Goal: Communication & Community: Share content

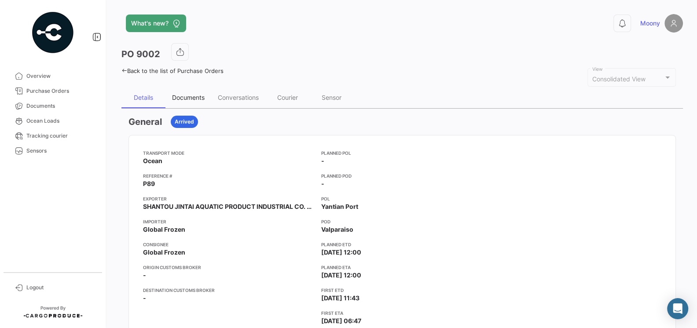
click at [191, 101] on div "Documents" at bounding box center [188, 97] width 46 height 21
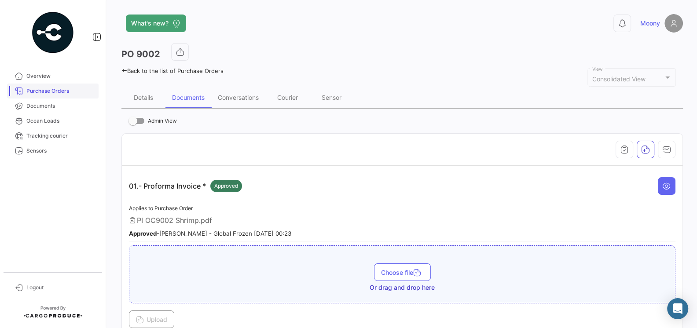
click at [62, 94] on span "Purchase Orders" at bounding box center [60, 91] width 69 height 8
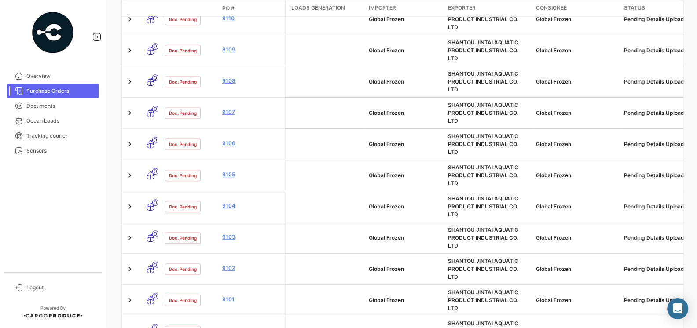
scroll to position [495, 0]
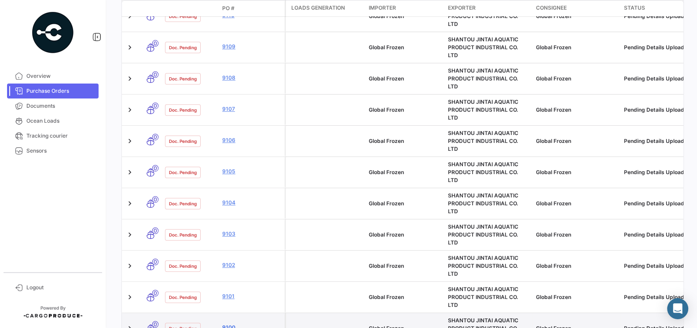
click at [228, 324] on link "9100" at bounding box center [251, 328] width 59 height 8
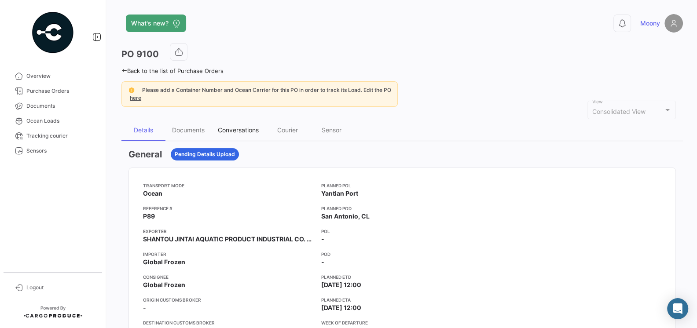
click at [249, 132] on div "Conversations" at bounding box center [238, 129] width 41 height 7
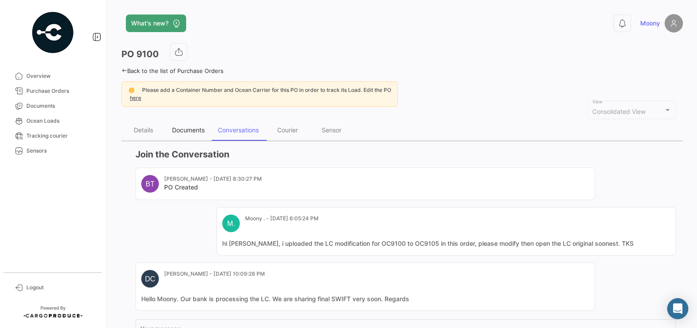
click at [194, 132] on div "Documents" at bounding box center [188, 129] width 33 height 7
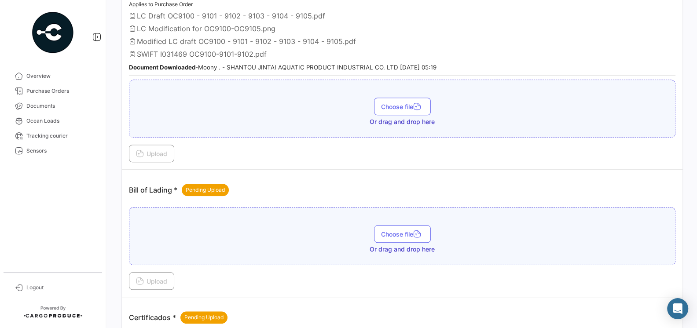
scroll to position [613, 0]
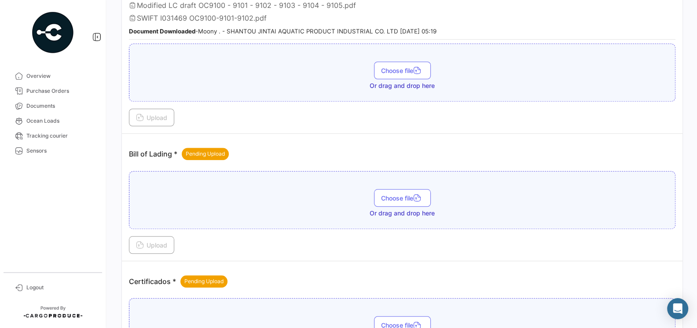
click at [308, 112] on div "Upload" at bounding box center [402, 118] width 546 height 18
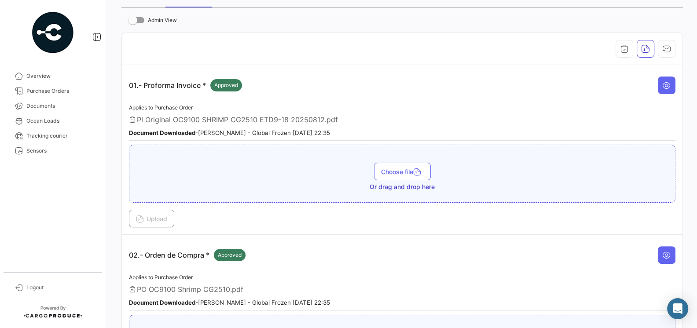
scroll to position [0, 0]
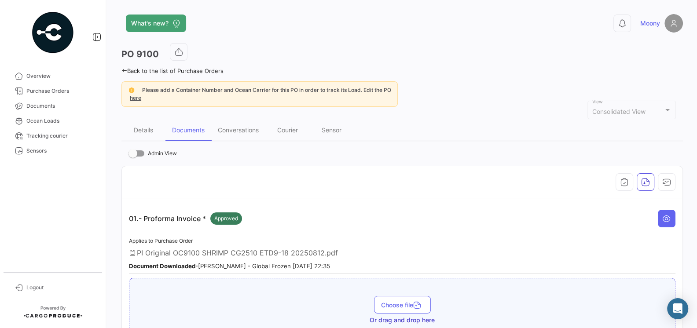
click at [299, 36] on app-header "What's new? 0 Moony" at bounding box center [401, 28] width 561 height 29
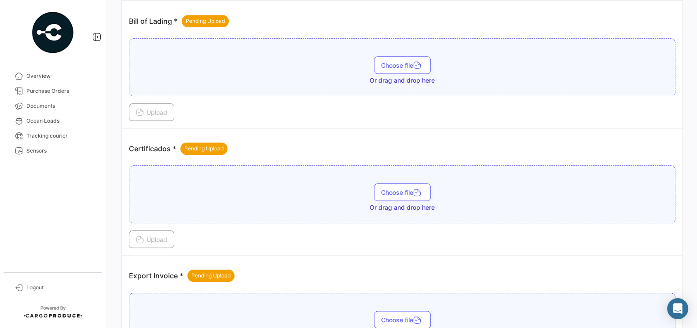
scroll to position [741, 0]
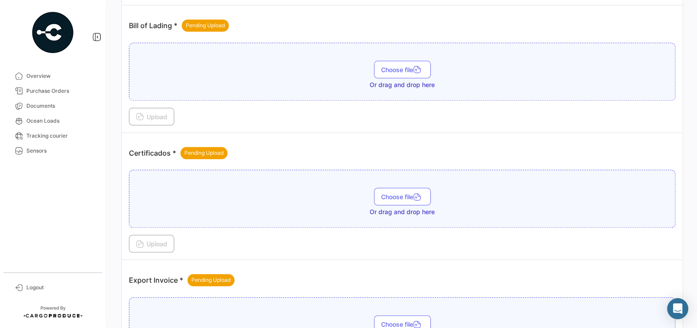
click at [266, 140] on div "Certificados * Pending Upload" at bounding box center [402, 153] width 546 height 26
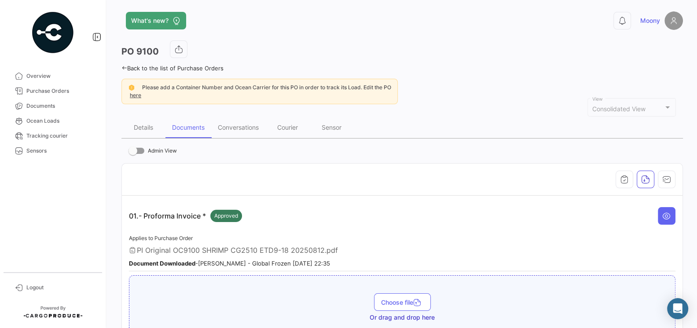
scroll to position [0, 0]
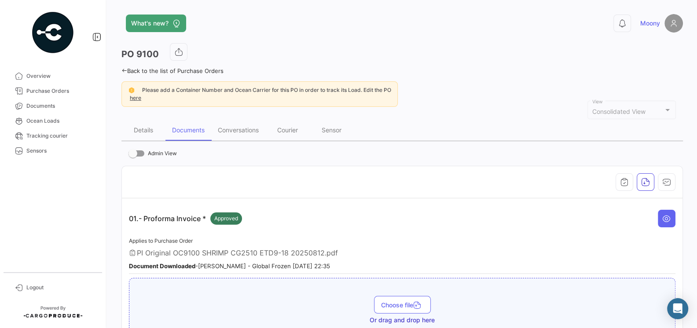
click at [141, 53] on h3 "PO 9100" at bounding box center [139, 54] width 37 height 12
click at [249, 132] on div "Conversations" at bounding box center [238, 129] width 41 height 7
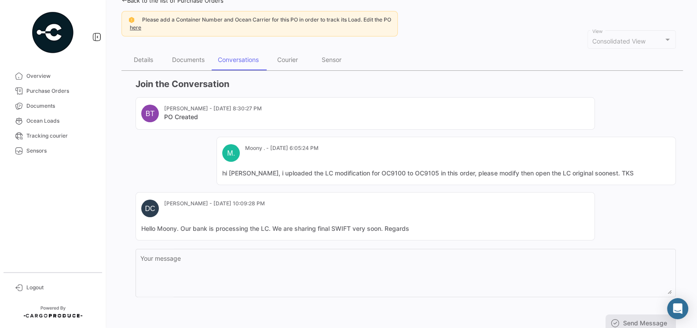
scroll to position [100, 0]
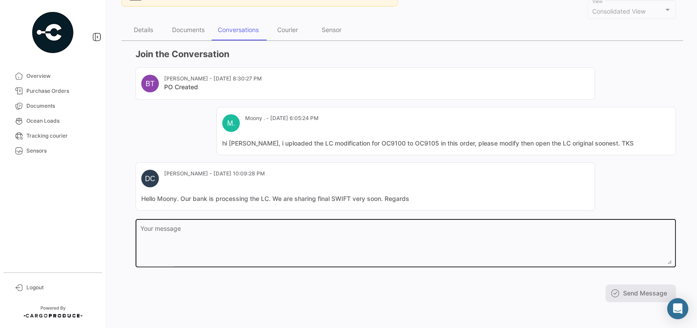
click at [245, 234] on textarea "Your message" at bounding box center [405, 245] width 531 height 39
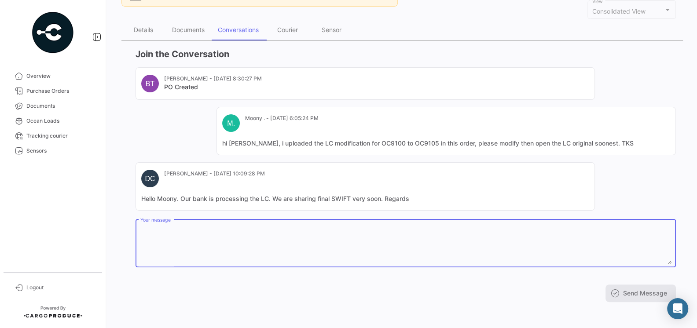
scroll to position [0, 0]
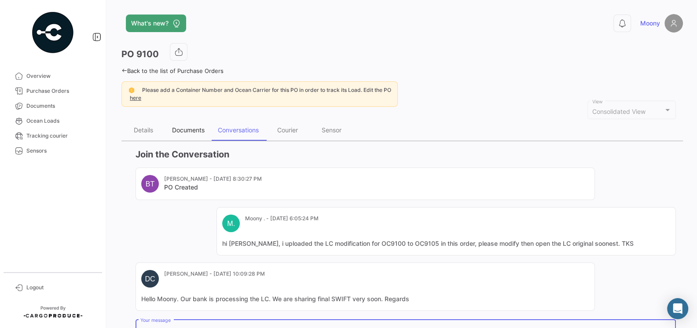
click at [190, 125] on div "Documents" at bounding box center [188, 130] width 46 height 21
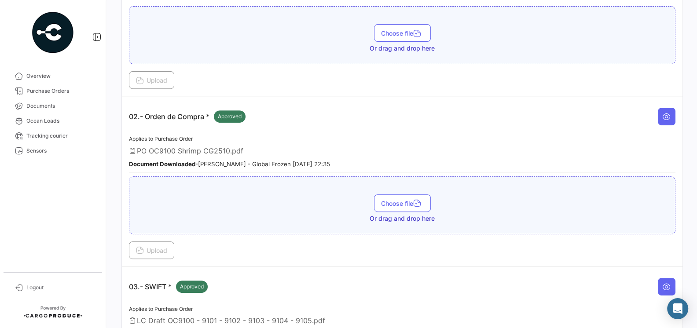
scroll to position [105, 0]
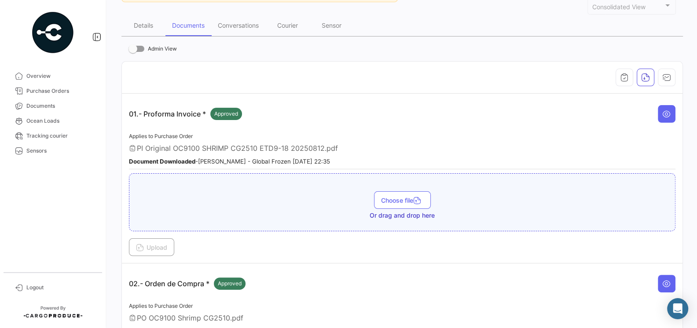
click at [181, 18] on div "Documents" at bounding box center [188, 25] width 46 height 21
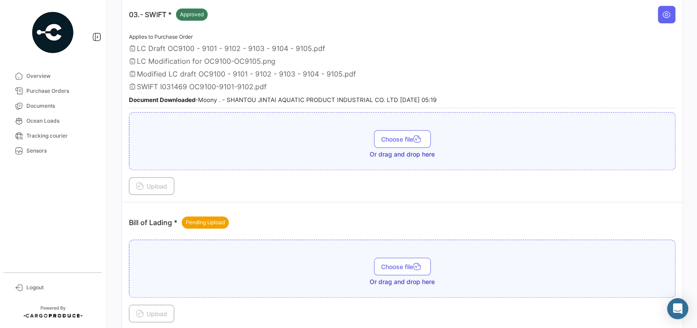
scroll to position [601, 0]
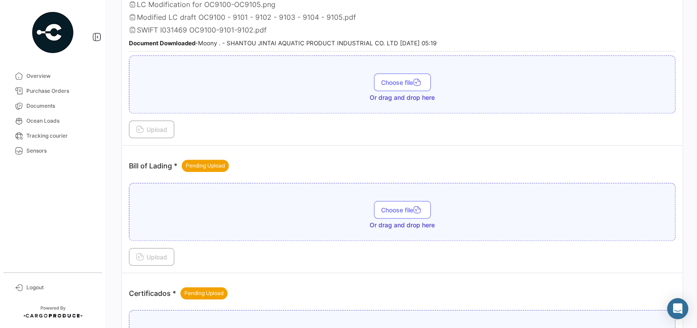
click at [164, 161] on p "Bill of Lading * Pending Upload" at bounding box center [179, 166] width 100 height 12
click at [262, 165] on div "Bill of Lading * Pending Upload" at bounding box center [402, 166] width 546 height 26
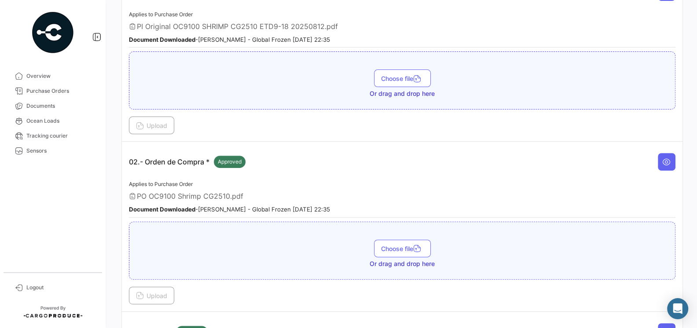
scroll to position [0, 0]
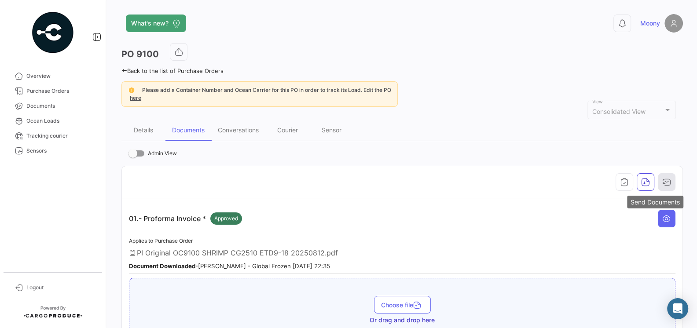
click at [662, 178] on icon "button" at bounding box center [666, 182] width 9 height 9
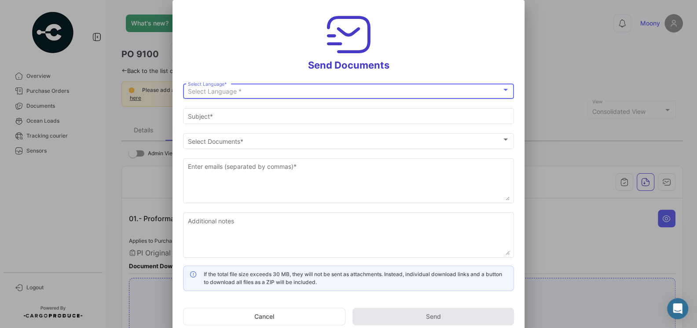
click at [502, 91] on div at bounding box center [505, 89] width 8 height 7
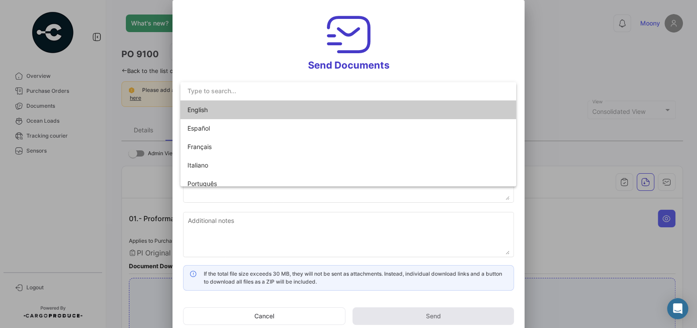
click at [370, 115] on mat-option "English" at bounding box center [348, 110] width 336 height 18
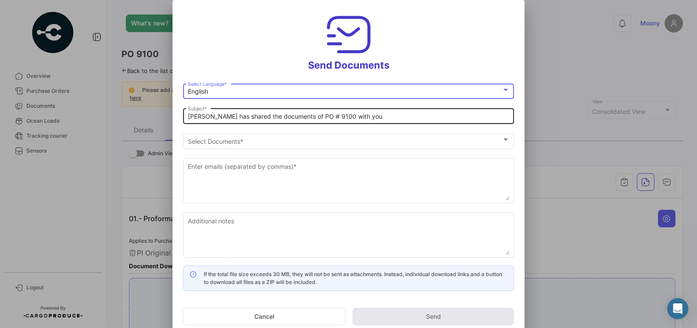
click at [389, 117] on input "[PERSON_NAME] has shared the documents of PO # 9100 with you" at bounding box center [349, 116] width 322 height 7
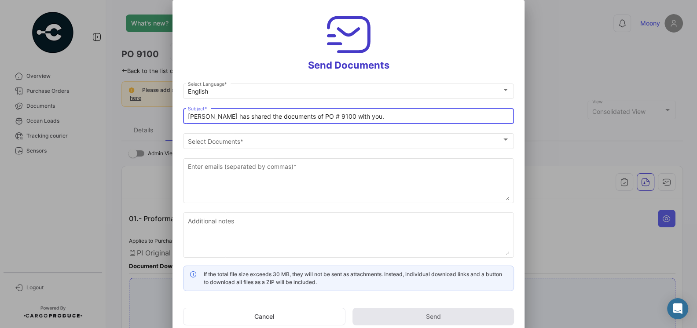
type input "Moony has shared the documents of PO # 9100 with you."
click at [112, 176] on div at bounding box center [348, 164] width 697 height 328
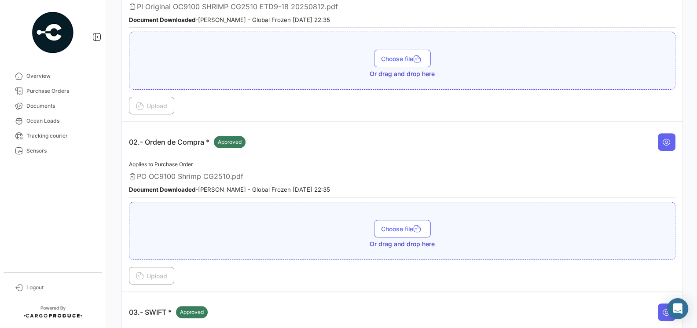
scroll to position [159, 0]
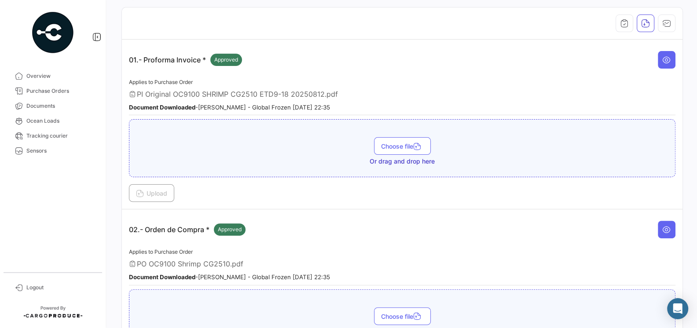
click at [534, 34] on th at bounding box center [402, 23] width 560 height 32
click at [502, 62] on div "01.- Proforma Invoice * Approved" at bounding box center [402, 60] width 546 height 26
click at [375, 92] on div "PI Original OC9100 SHRIMP CG2510 ETD9-18 20250812.pdf" at bounding box center [402, 94] width 546 height 9
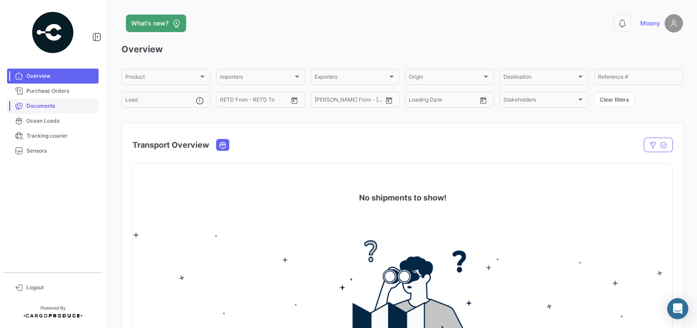
click at [41, 108] on span "Documents" at bounding box center [60, 106] width 69 height 8
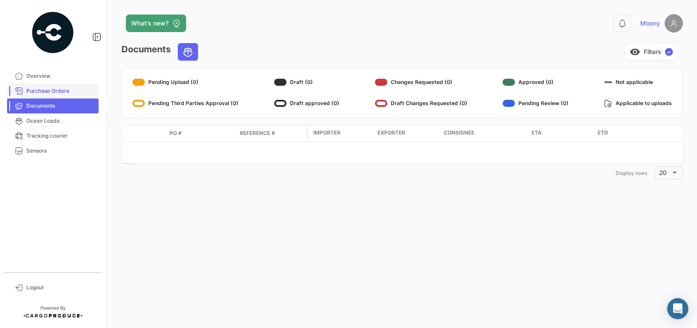
click at [46, 92] on span "Purchase Orders" at bounding box center [60, 91] width 69 height 8
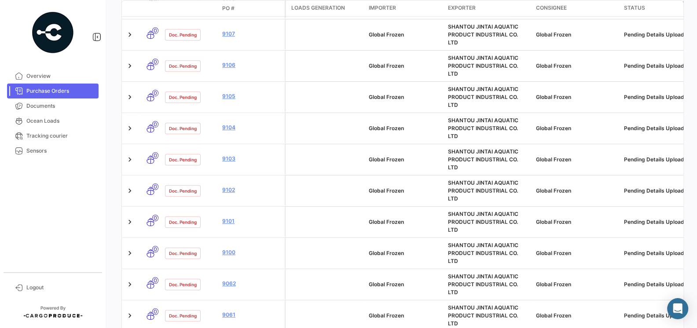
scroll to position [555, 0]
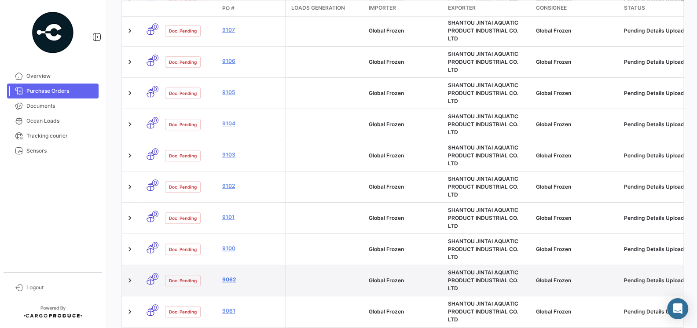
click at [228, 276] on link "9062" at bounding box center [251, 280] width 59 height 8
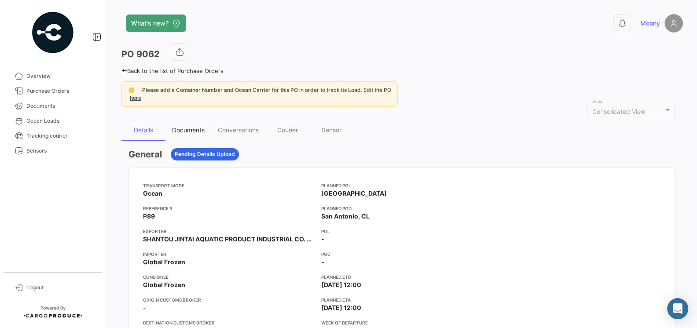
click at [184, 127] on div "Documents" at bounding box center [188, 129] width 33 height 7
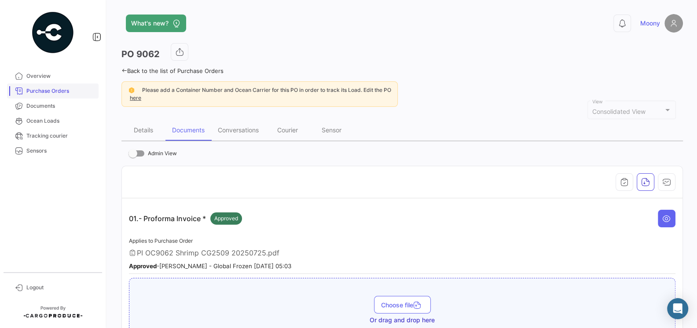
click at [48, 91] on span "Purchase Orders" at bounding box center [60, 91] width 69 height 8
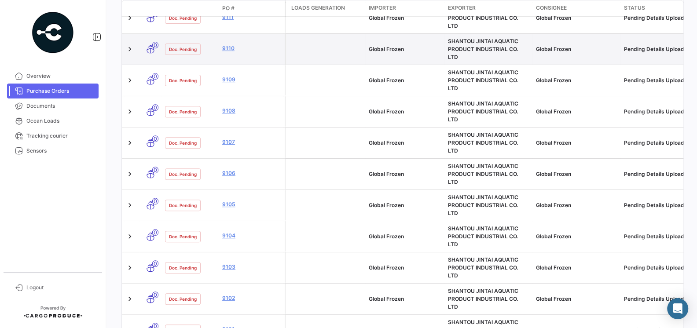
scroll to position [464, 0]
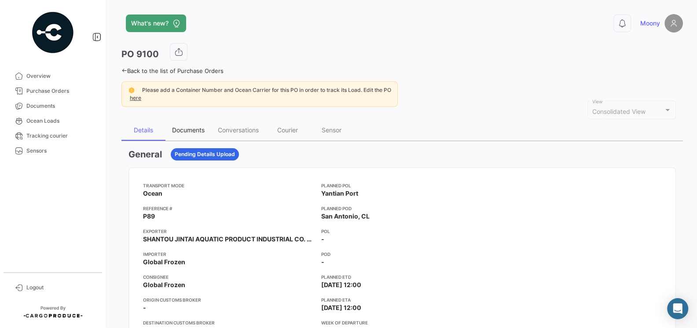
click at [184, 132] on div "Documents" at bounding box center [188, 129] width 33 height 7
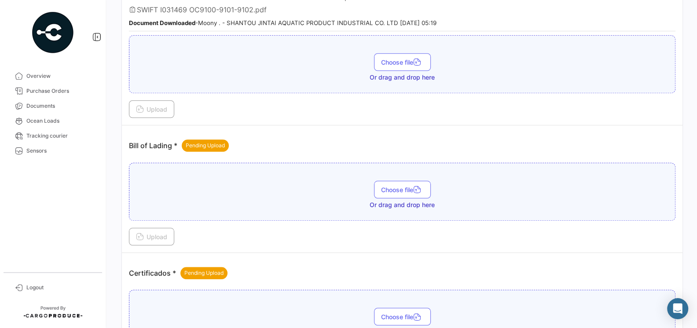
scroll to position [663, 0]
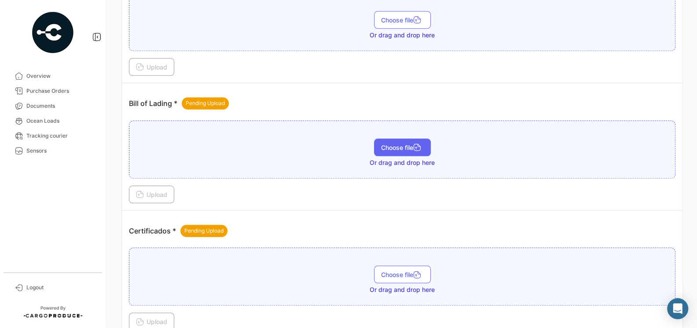
click at [400, 143] on button "Choose file" at bounding box center [402, 148] width 57 height 18
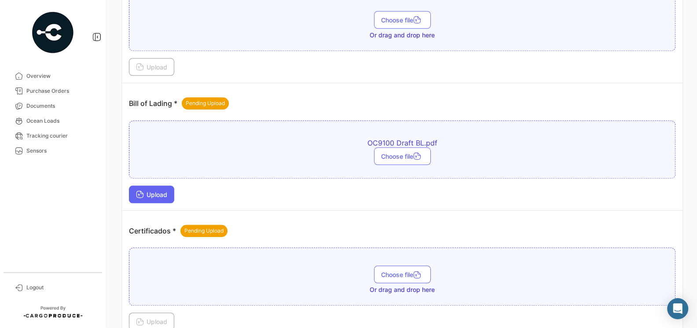
click at [163, 191] on span "Upload" at bounding box center [151, 194] width 31 height 7
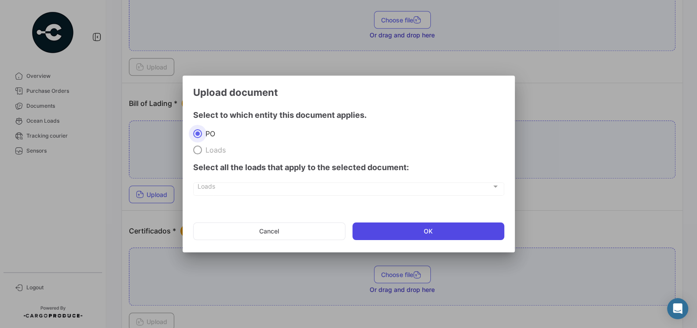
click at [408, 230] on button "OK" at bounding box center [428, 232] width 152 height 18
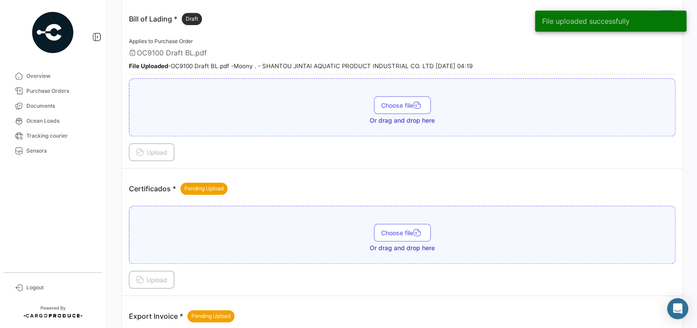
scroll to position [814, 0]
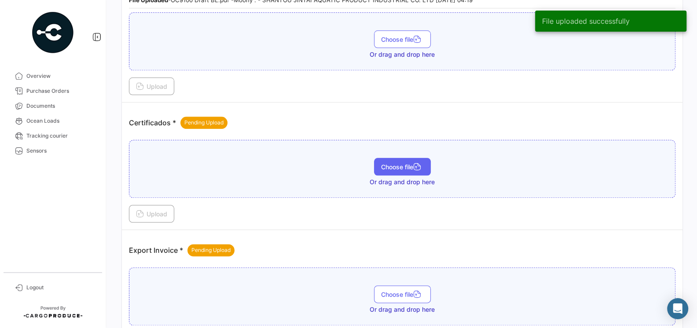
click at [386, 163] on span "Choose file" at bounding box center [402, 166] width 43 height 7
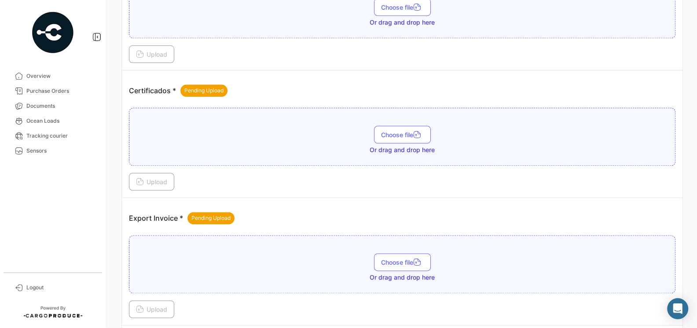
scroll to position [869, 0]
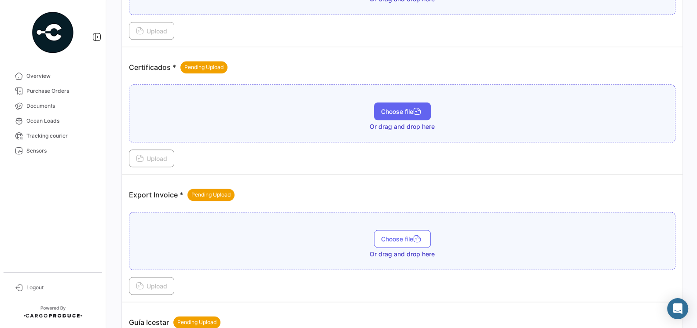
click at [391, 108] on span "Choose file" at bounding box center [402, 111] width 43 height 7
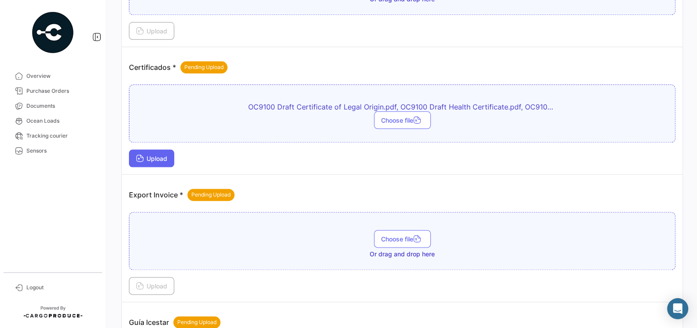
click at [162, 155] on span "Upload" at bounding box center [151, 158] width 31 height 7
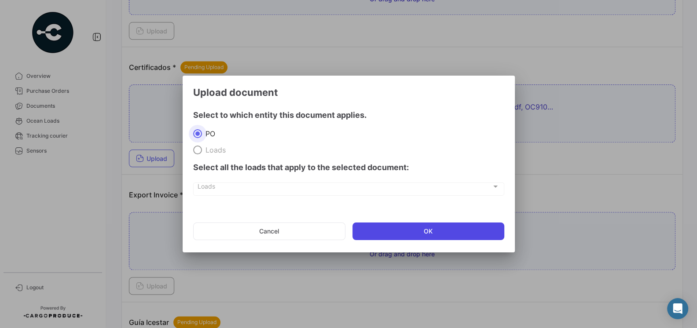
click at [393, 233] on button "OK" at bounding box center [428, 232] width 152 height 18
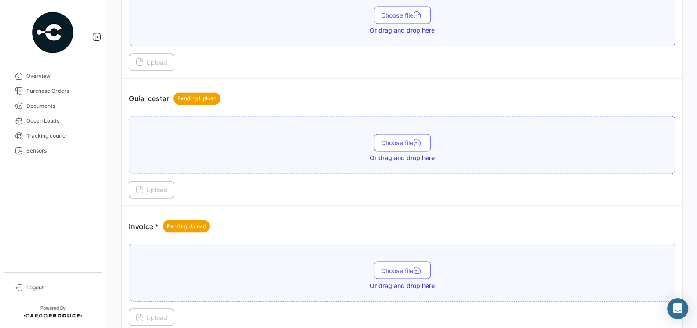
scroll to position [1191, 0]
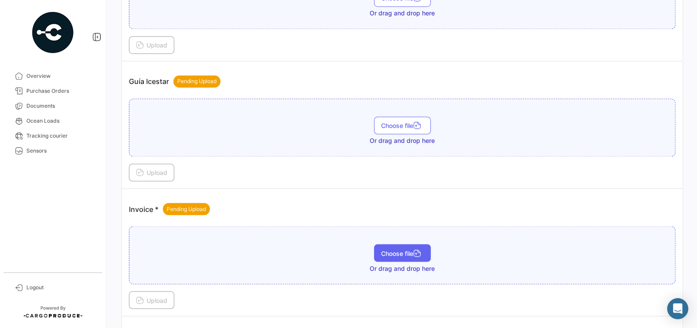
click at [390, 249] on span "Choose file" at bounding box center [402, 252] width 43 height 7
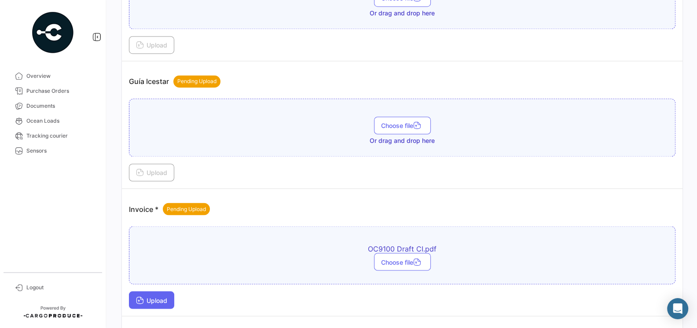
click at [154, 296] on span "Upload" at bounding box center [151, 299] width 31 height 7
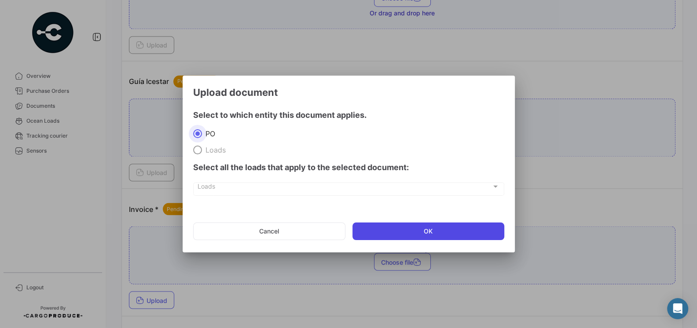
click at [404, 232] on button "OK" at bounding box center [428, 232] width 152 height 18
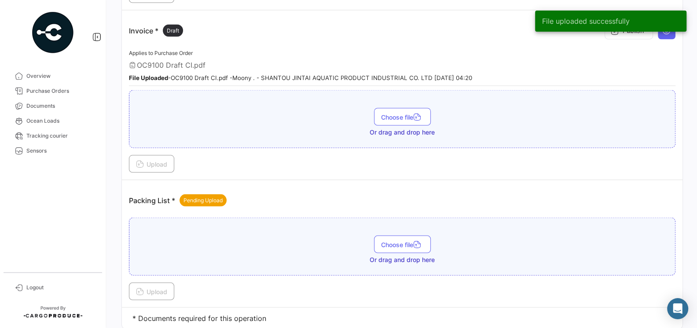
scroll to position [1382, 0]
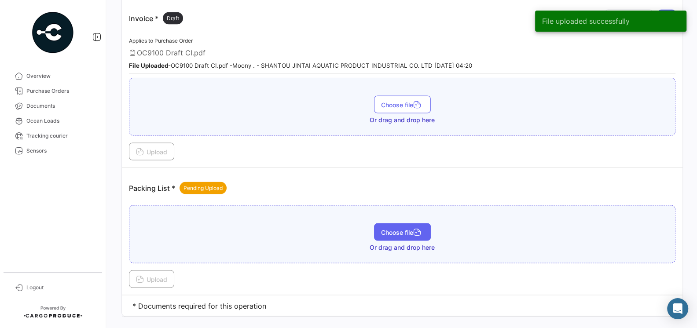
click at [399, 228] on span "Choose file" at bounding box center [402, 231] width 43 height 7
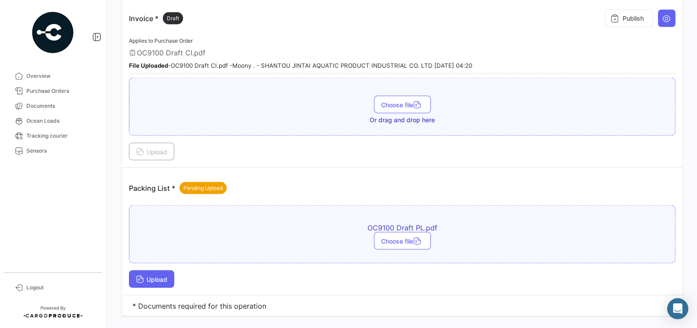
click at [164, 270] on button "Upload" at bounding box center [151, 279] width 45 height 18
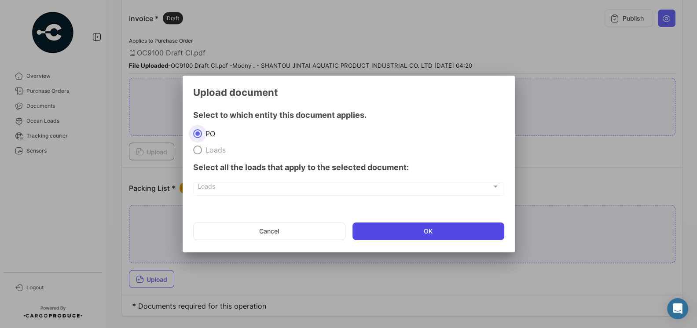
click at [411, 230] on button "OK" at bounding box center [428, 232] width 152 height 18
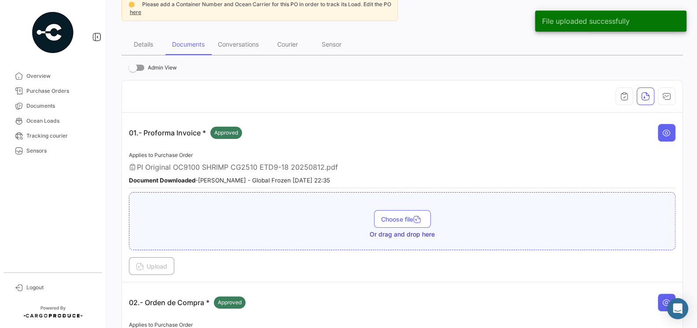
scroll to position [49, 0]
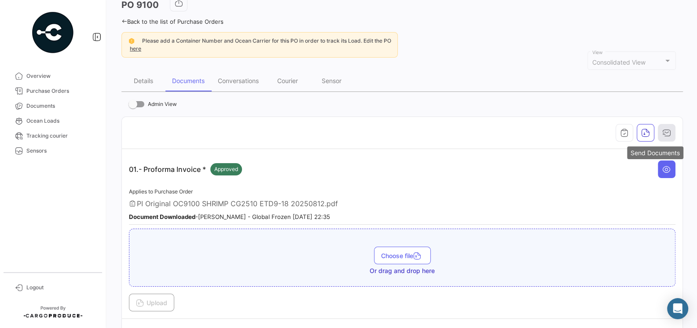
click at [667, 135] on icon "button" at bounding box center [666, 132] width 9 height 9
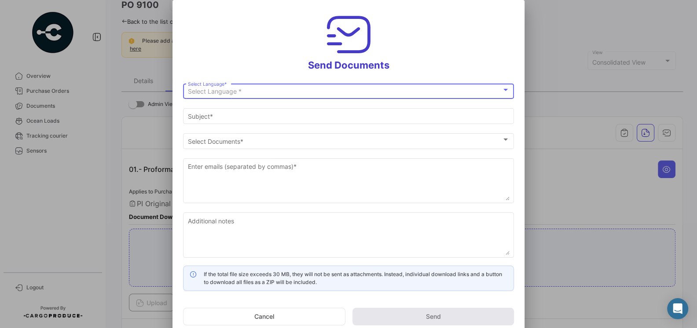
click at [472, 90] on div "Select Language *" at bounding box center [345, 91] width 314 height 7
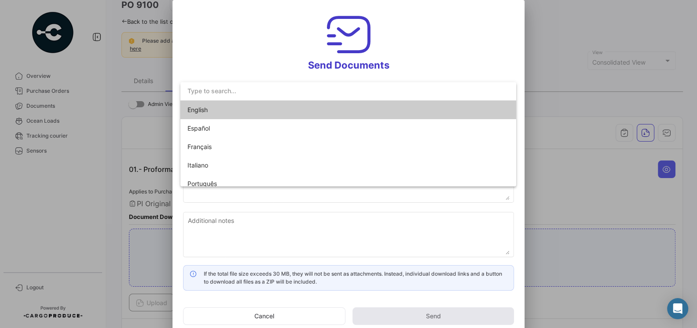
click at [392, 111] on mat-option "English" at bounding box center [348, 110] width 336 height 18
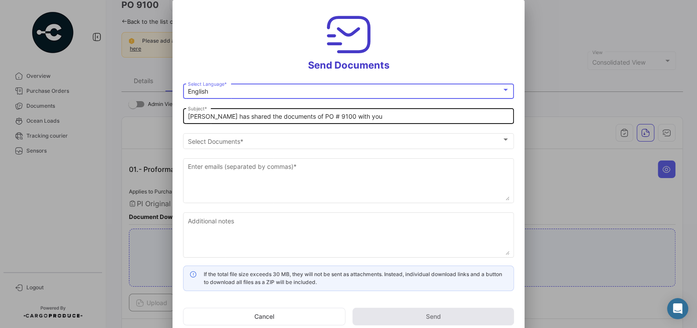
click at [388, 119] on input "[PERSON_NAME] has shared the documents of PO # 9100 with you" at bounding box center [349, 116] width 322 height 7
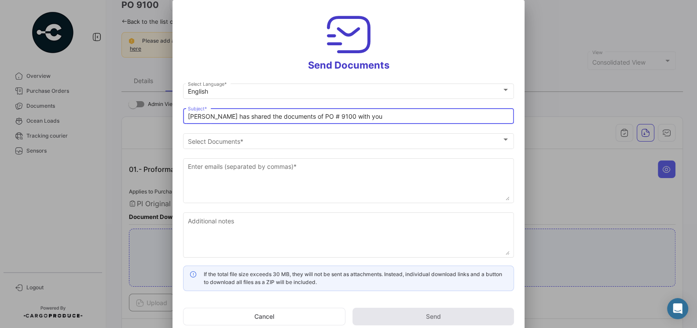
click at [362, 119] on input "[PERSON_NAME] has shared the documents of PO # 9100 with you" at bounding box center [349, 116] width 322 height 7
drag, startPoint x: 362, startPoint y: 119, endPoint x: 178, endPoint y: 116, distance: 184.3
click at [178, 116] on mat-dialog-content "English Select Language * Moony has shared the documents of PO # 9100 with you …" at bounding box center [348, 186] width 352 height 209
type input "D"
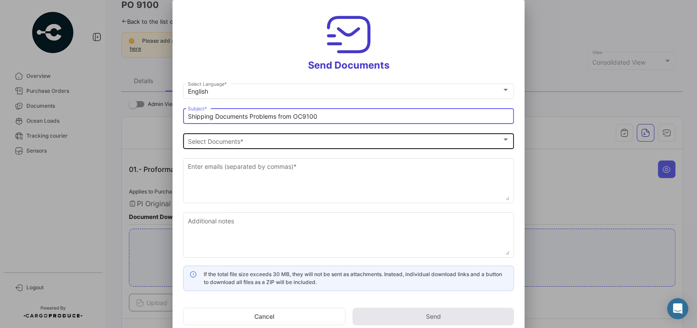
type input "Shipping Documents Problems from OC9100"
click at [295, 146] on div "Select Documents Select Documents *" at bounding box center [349, 140] width 322 height 17
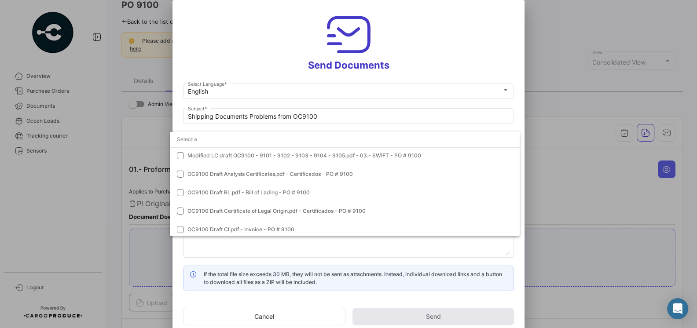
scroll to position [62, 0]
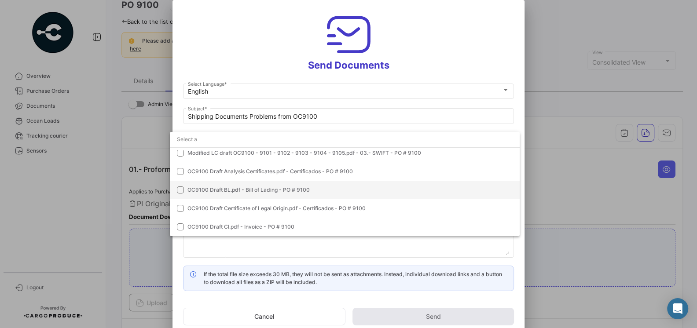
click at [182, 191] on mat-pseudo-checkbox at bounding box center [180, 190] width 7 height 7
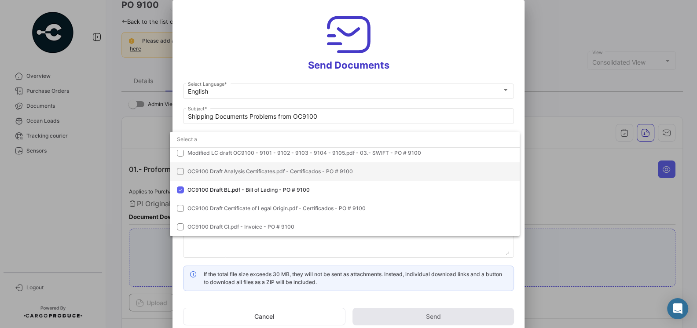
click at [179, 172] on mat-pseudo-checkbox at bounding box center [180, 171] width 7 height 7
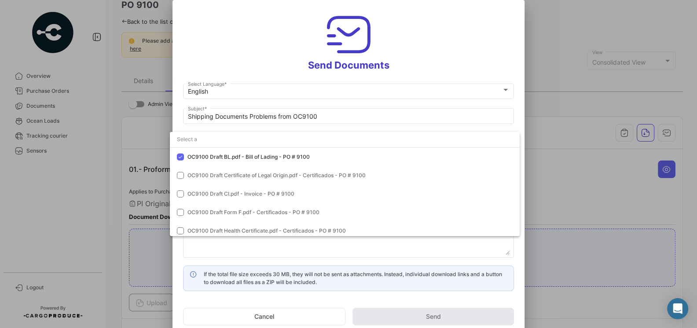
scroll to position [93, 0]
click at [182, 179] on mat-pseudo-checkbox at bounding box center [180, 177] width 7 height 7
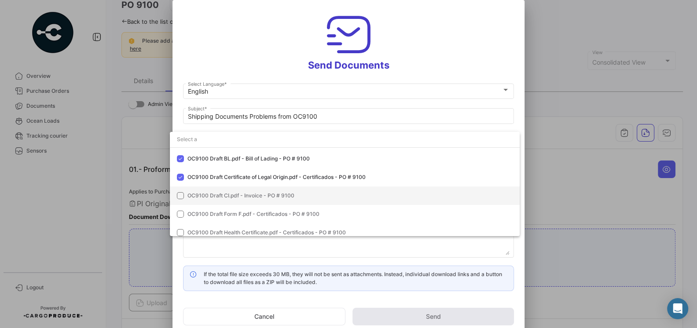
click at [181, 195] on mat-pseudo-checkbox at bounding box center [180, 195] width 7 height 7
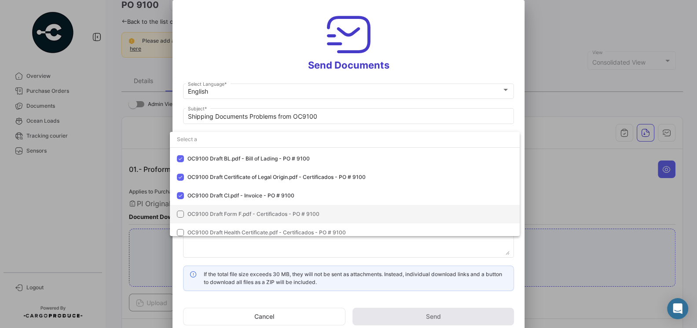
click at [183, 216] on mat-pseudo-checkbox at bounding box center [180, 214] width 7 height 7
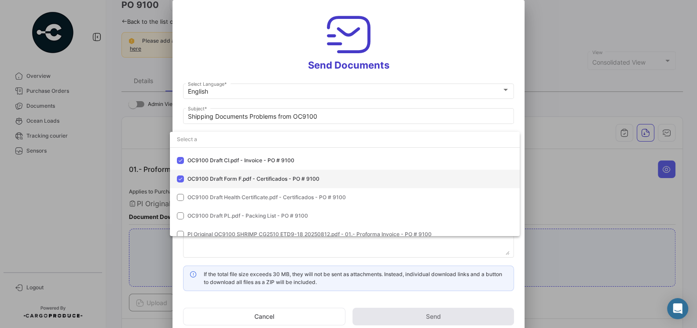
scroll to position [135, 0]
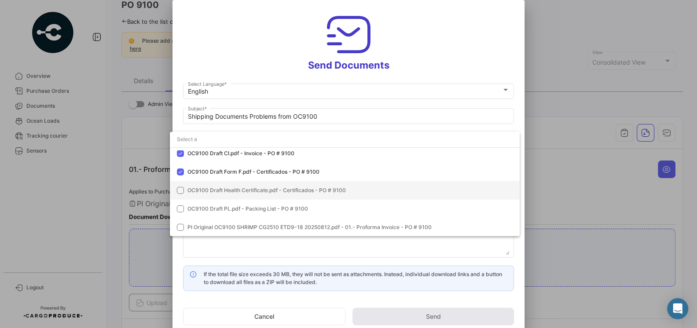
click at [183, 193] on mat-option "OC9100 Draft Health Certificate.pdf - Certificados - PO # 9100" at bounding box center [345, 190] width 350 height 18
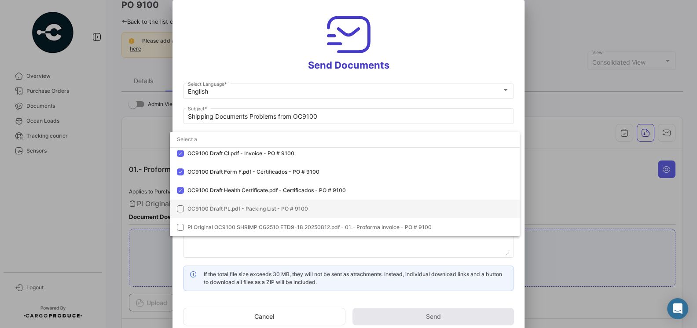
click at [179, 212] on mat-pseudo-checkbox at bounding box center [180, 208] width 7 height 7
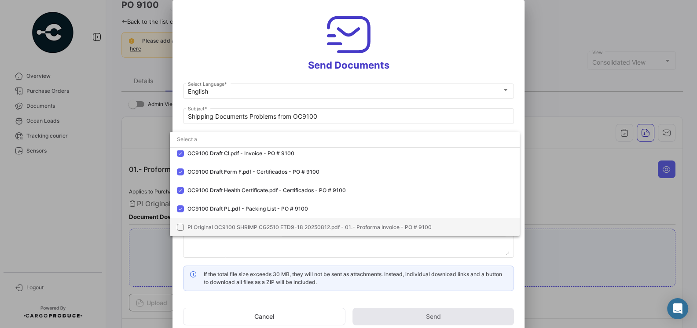
click at [183, 227] on mat-pseudo-checkbox at bounding box center [180, 227] width 7 height 7
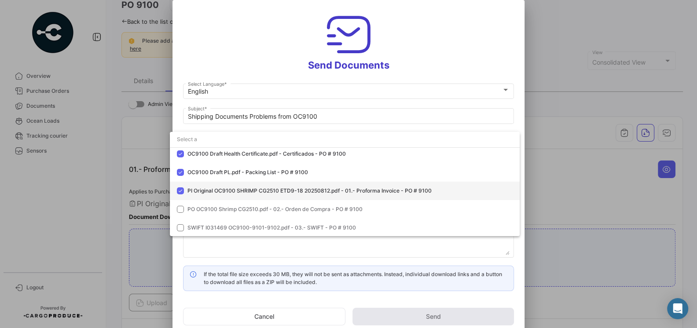
scroll to position [173, 0]
click at [182, 190] on mat-pseudo-checkbox at bounding box center [180, 190] width 7 height 7
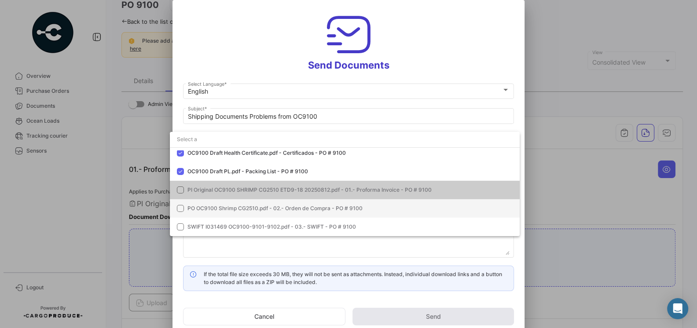
click at [181, 209] on mat-pseudo-checkbox at bounding box center [180, 208] width 7 height 7
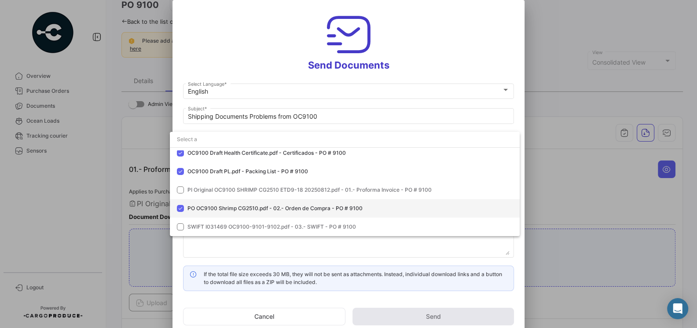
click at [182, 211] on mat-pseudo-checkbox at bounding box center [180, 208] width 7 height 7
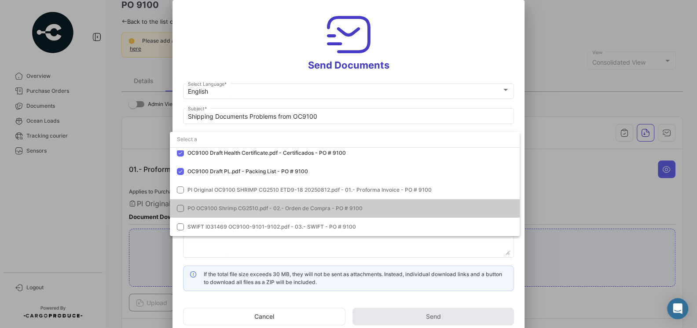
click at [330, 252] on div at bounding box center [348, 164] width 697 height 328
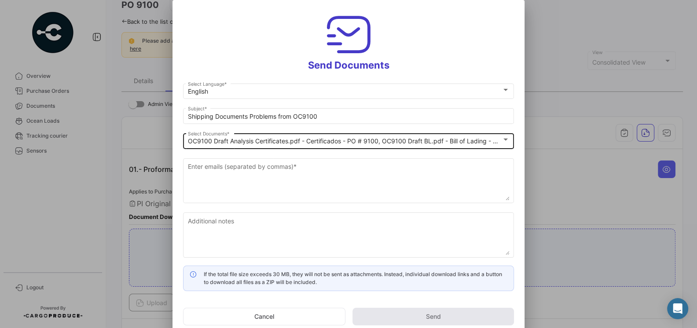
click at [504, 142] on div at bounding box center [505, 139] width 8 height 7
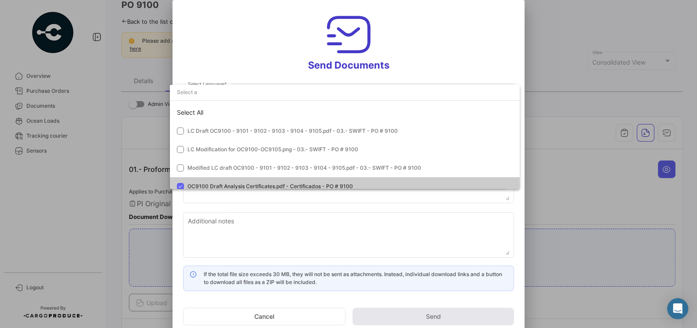
scroll to position [51, 0]
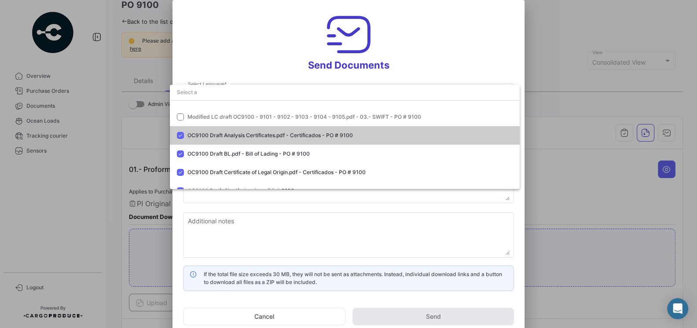
click at [504, 142] on mat-option "OC9100 Draft Analysis Certificates.pdf - Certificados - PO # 9100" at bounding box center [345, 135] width 350 height 18
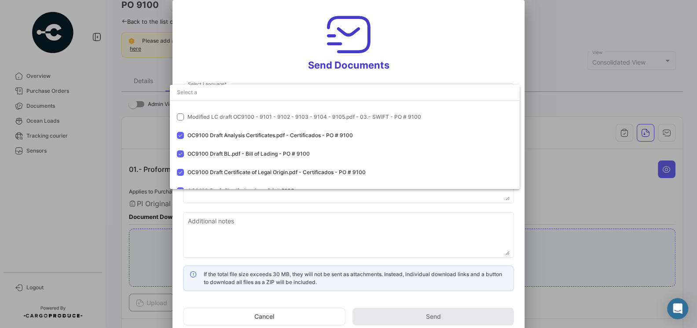
click at [492, 213] on div at bounding box center [348, 164] width 697 height 328
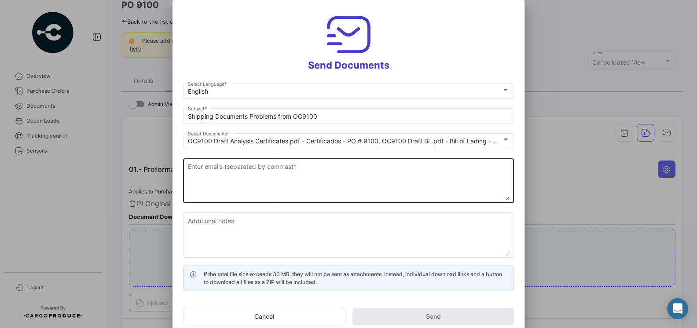
click at [349, 183] on textarea "Enter emails (separated by commas) *" at bounding box center [349, 181] width 322 height 39
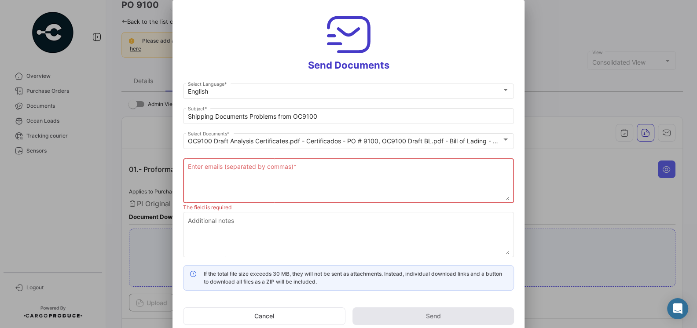
click at [317, 180] on textarea "Enter emails (separated by commas) *" at bounding box center [349, 181] width 322 height 39
paste textarea "[EMAIL_ADDRESS][DOMAIN_NAME], [PERSON_NAME][EMAIL_ADDRESS][DOMAIN_NAME], [EMAIL…"
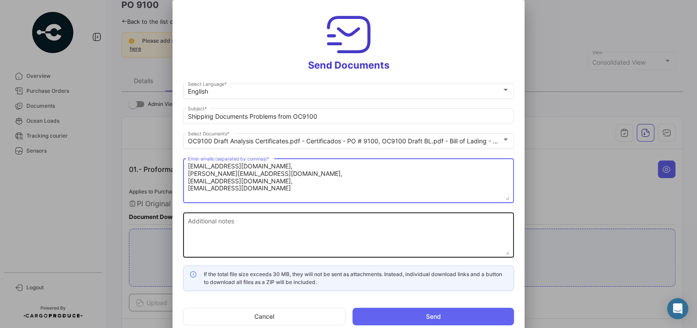
type textarea "[EMAIL_ADDRESS][DOMAIN_NAME], [PERSON_NAME][EMAIL_ADDRESS][DOMAIN_NAME], [EMAIL…"
click at [286, 219] on textarea "Additional notes" at bounding box center [349, 235] width 322 height 39
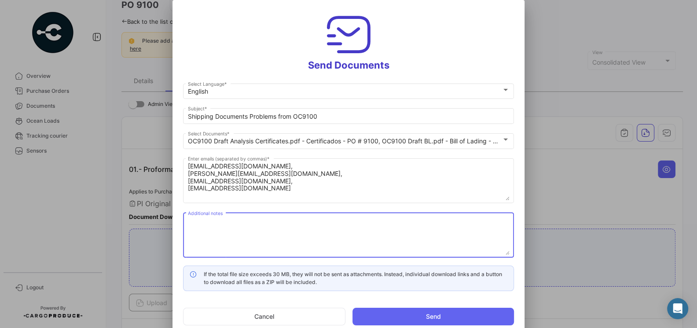
click at [64, 238] on div at bounding box center [348, 164] width 697 height 328
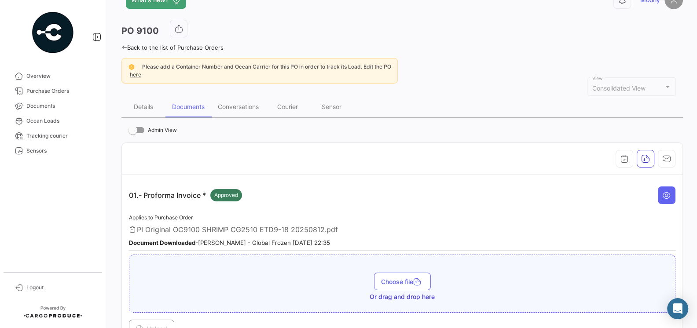
scroll to position [1, 0]
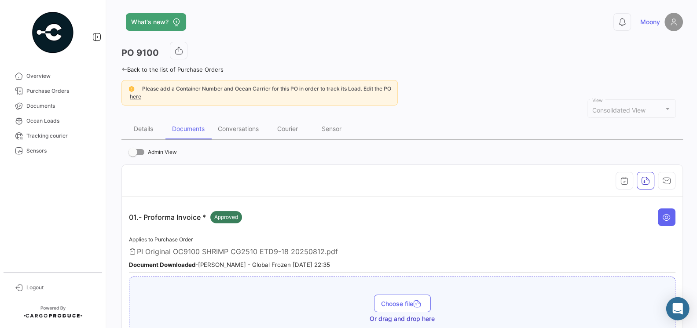
click at [679, 313] on icon "Abrir Intercom Messenger" at bounding box center [677, 308] width 10 height 11
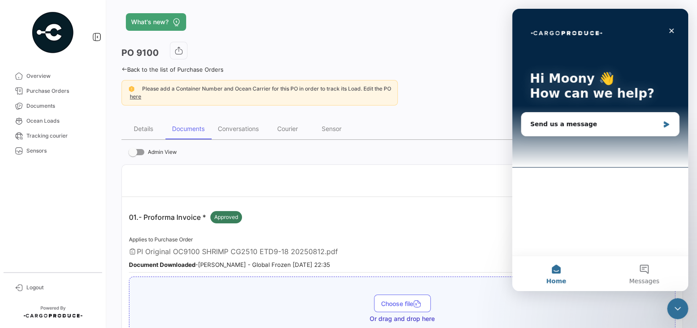
scroll to position [0, 0]
click at [442, 213] on div "01.- Proforma Invoice * Approved" at bounding box center [402, 217] width 546 height 26
click at [450, 85] on div "Please add a Container Number and Ocean Carrier for this PO in order to track i…" at bounding box center [401, 93] width 561 height 26
click at [672, 33] on icon "Close" at bounding box center [671, 30] width 7 height 7
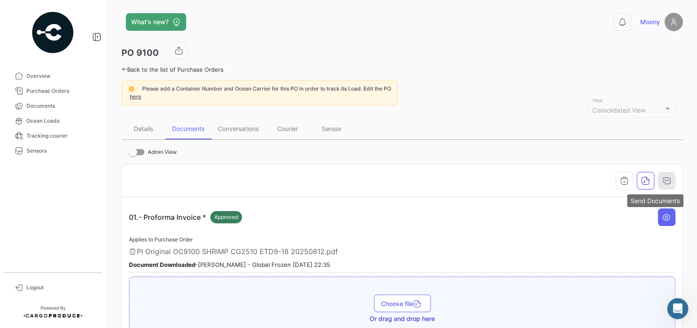
click at [666, 176] on icon "button" at bounding box center [666, 180] width 9 height 9
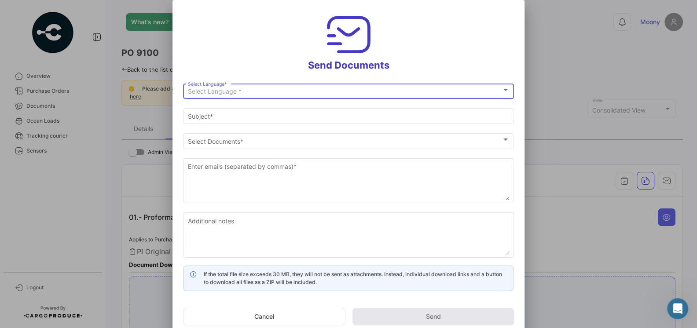
click at [507, 88] on div at bounding box center [505, 89] width 8 height 7
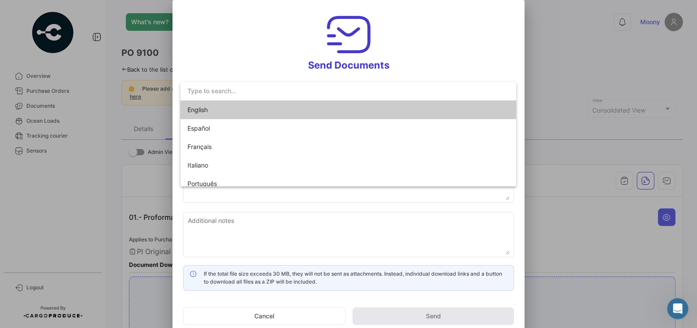
click at [379, 118] on mat-option "English" at bounding box center [348, 110] width 336 height 18
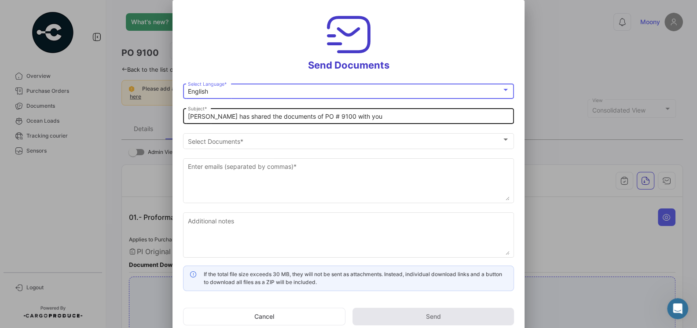
click at [359, 119] on input "[PERSON_NAME] has shared the documents of PO # 9100 with you" at bounding box center [349, 116] width 322 height 7
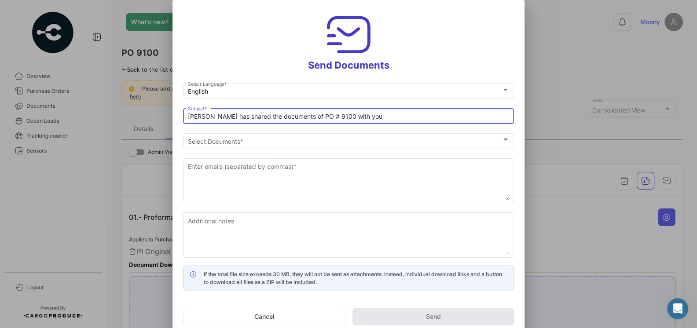
drag, startPoint x: 359, startPoint y: 119, endPoint x: 172, endPoint y: 115, distance: 186.1
click at [172, 115] on mat-dialog-content "English Select Language * Moony has shared the documents of PO # 9100 with you …" at bounding box center [348, 186] width 352 height 209
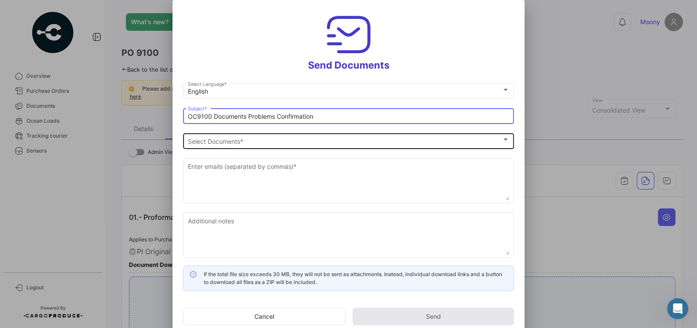
type input "OC9100 Documents Problems Confirmation"
click at [505, 139] on div at bounding box center [505, 140] width 4 height 2
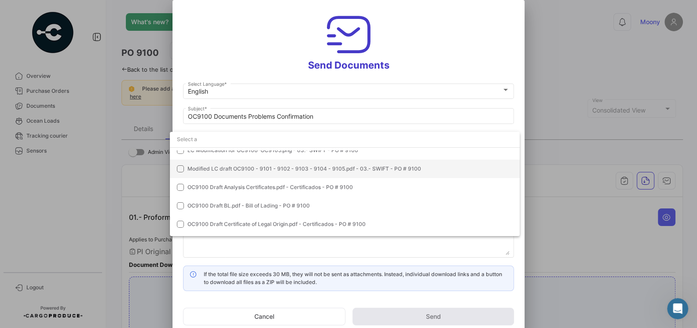
scroll to position [47, 0]
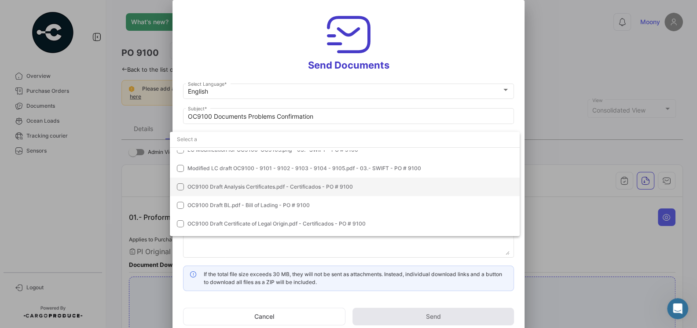
click at [181, 187] on mat-pseudo-checkbox at bounding box center [180, 186] width 7 height 7
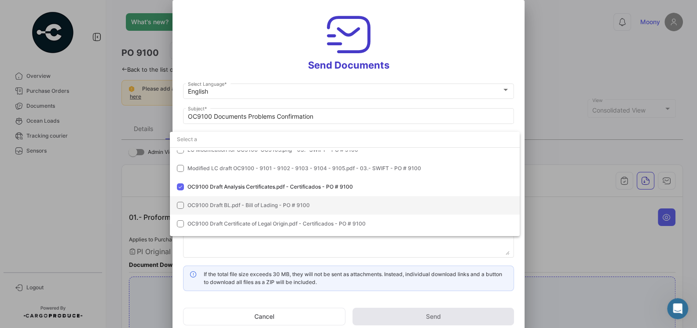
click at [180, 209] on mat-pseudo-checkbox at bounding box center [180, 205] width 7 height 7
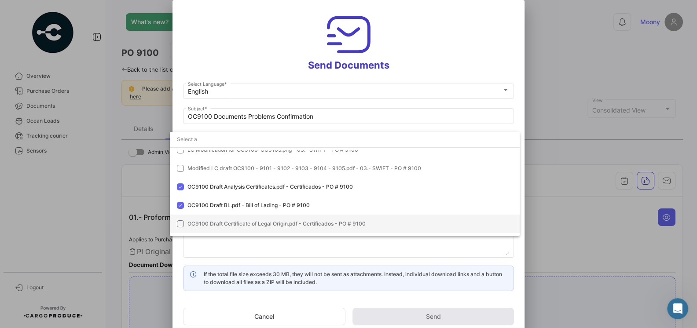
click at [182, 226] on mat-pseudo-checkbox at bounding box center [180, 223] width 7 height 7
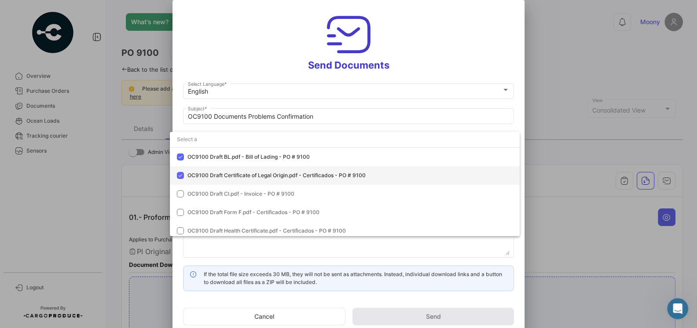
scroll to position [97, 0]
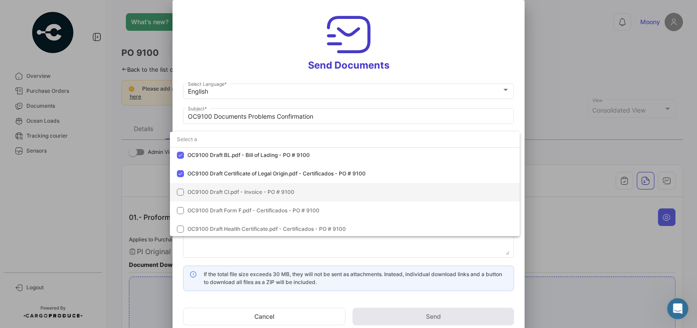
click at [179, 196] on mat-pseudo-checkbox at bounding box center [180, 192] width 7 height 7
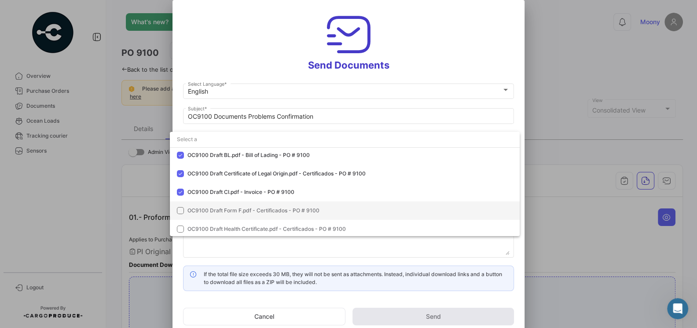
click at [180, 208] on mat-pseudo-checkbox at bounding box center [180, 210] width 7 height 7
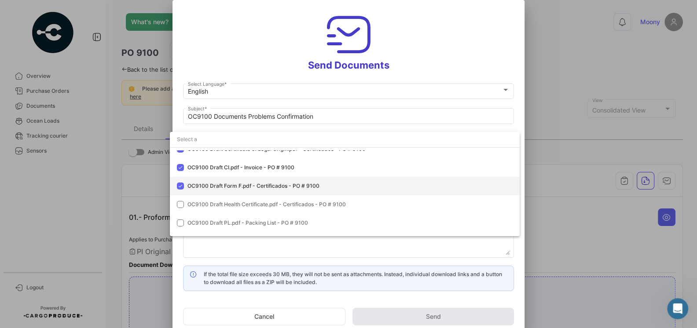
scroll to position [122, 0]
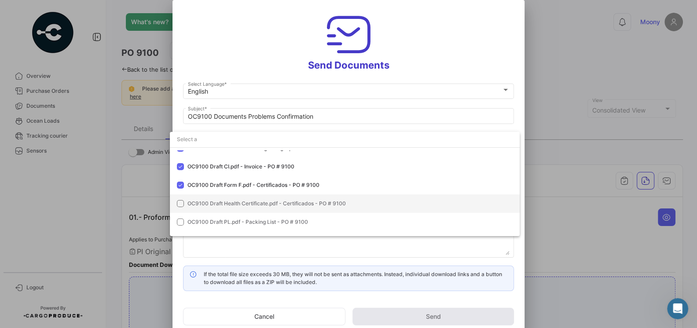
click at [182, 205] on mat-pseudo-checkbox at bounding box center [180, 203] width 7 height 7
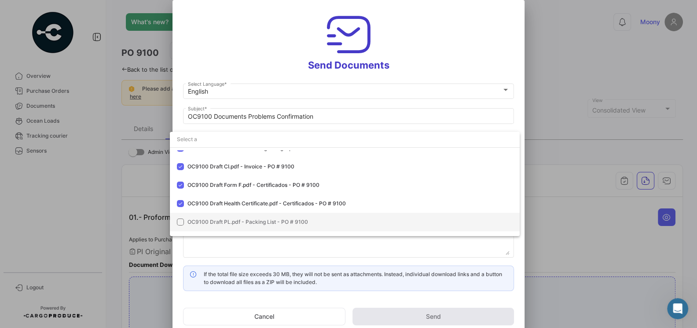
click at [181, 223] on mat-pseudo-checkbox at bounding box center [180, 222] width 7 height 7
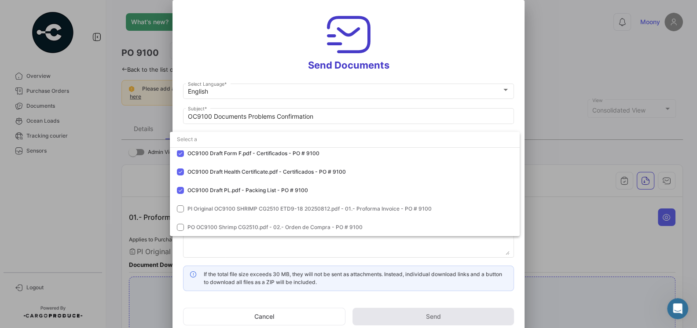
scroll to position [156, 0]
click at [368, 256] on div at bounding box center [348, 164] width 697 height 328
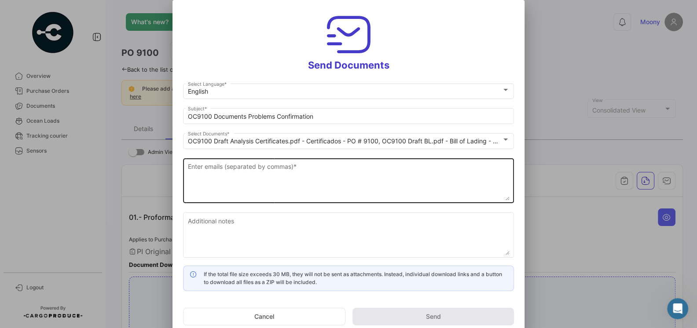
click at [375, 186] on textarea "Enter emails (separated by commas) *" at bounding box center [349, 181] width 322 height 39
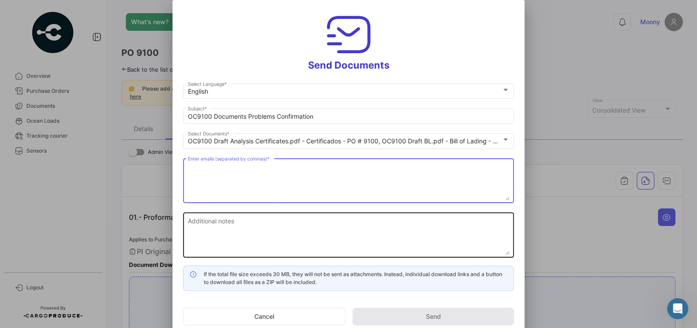
click at [329, 227] on textarea "Additional notes" at bounding box center [349, 235] width 322 height 39
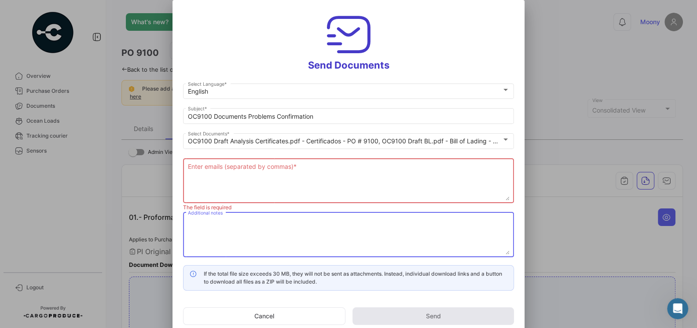
paste textarea "Since the net weight of products exported to [GEOGRAPHIC_DATA] has decreased, w…"
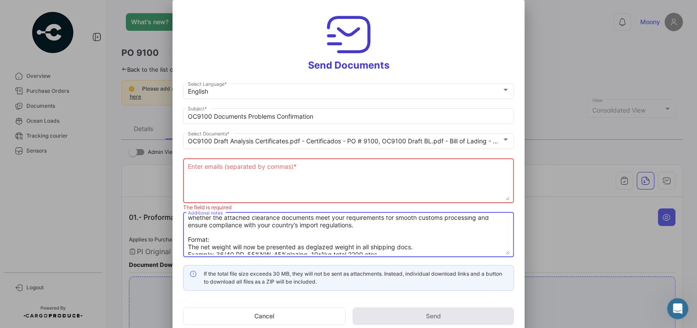
scroll to position [0, 0]
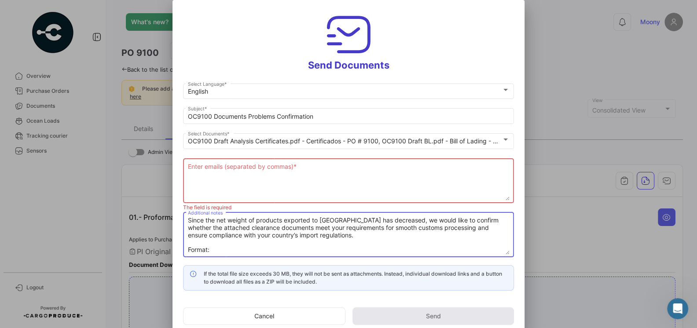
click at [188, 221] on textarea "Since the net weight of products exported to [GEOGRAPHIC_DATA] has decreased, w…" at bounding box center [349, 235] width 322 height 39
type textarea "Since the net weight of products exported to [GEOGRAPHIC_DATA] has decreased, w…"
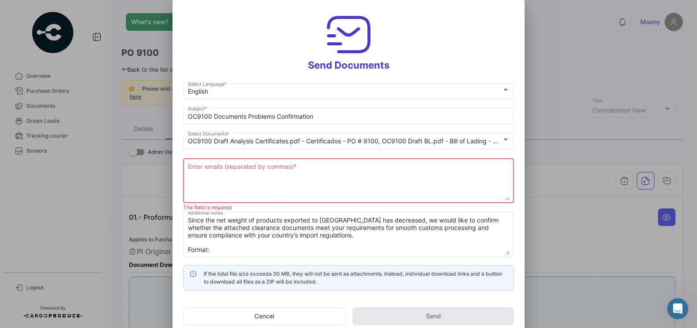
click at [271, 183] on textarea "Enter emails (separated by commas) *" at bounding box center [349, 181] width 322 height 39
paste textarea "[EMAIL_ADDRESS][DOMAIN_NAME], [PERSON_NAME][EMAIL_ADDRESS][DOMAIN_NAME], [EMAIL…"
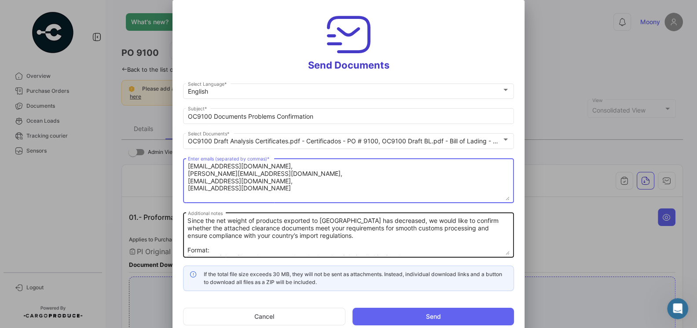
type textarea "[EMAIL_ADDRESS][DOMAIN_NAME], [PERSON_NAME][EMAIL_ADDRESS][DOMAIN_NAME], [EMAIL…"
click at [188, 220] on textarea "Since the net weight of products exported to [GEOGRAPHIC_DATA] has decreased, w…" at bounding box center [349, 235] width 322 height 39
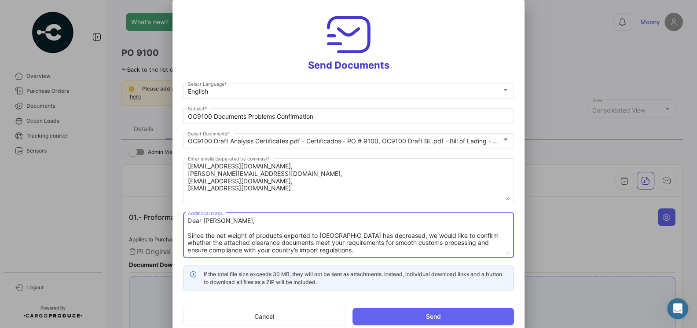
click at [243, 222] on textarea "Dear [PERSON_NAME], Since the net weight of products exported to [GEOGRAPHIC_DA…" at bounding box center [349, 235] width 322 height 39
click at [239, 223] on textarea "Dear [PERSON_NAME], Since the net weight of products exported to [GEOGRAPHIC_DA…" at bounding box center [349, 235] width 322 height 39
click at [254, 223] on textarea "Dear [PERSON_NAME], Since the net weight of products exported to [GEOGRAPHIC_DA…" at bounding box center [349, 235] width 322 height 39
click at [252, 237] on textarea "Dear [PERSON_NAME], Since the net weight of products exported to [GEOGRAPHIC_DA…" at bounding box center [349, 235] width 322 height 39
click at [259, 223] on textarea "Dear [PERSON_NAME], Since the net weight of products exported to [GEOGRAPHIC_DA…" at bounding box center [349, 235] width 322 height 39
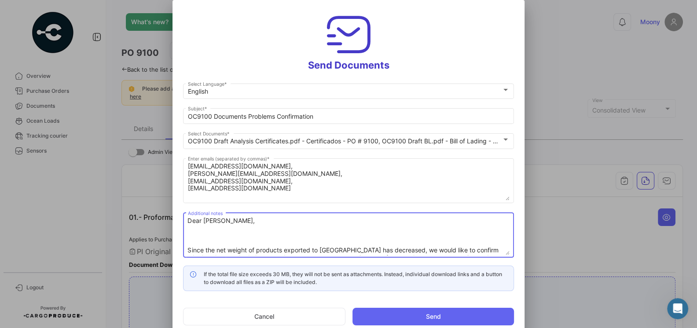
click at [201, 223] on textarea "Dear [PERSON_NAME], Since the net weight of products exported to [GEOGRAPHIC_DA…" at bounding box center [349, 235] width 322 height 39
click at [231, 241] on textarea "Hello [PERSON_NAME], Since the net weight of products exported to [GEOGRAPHIC_D…" at bounding box center [349, 235] width 322 height 39
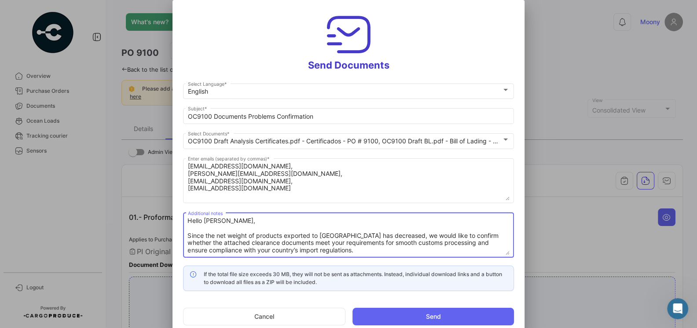
click at [287, 239] on textarea "Hello [PERSON_NAME], Since the net weight of products exported to [GEOGRAPHIC_D…" at bounding box center [349, 235] width 322 height 39
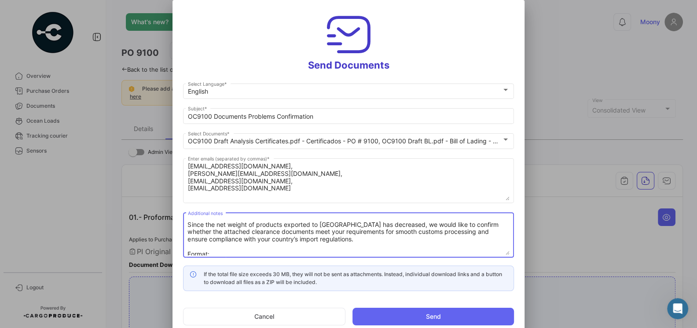
scroll to position [12, 0]
click at [318, 239] on textarea "Hello [PERSON_NAME], Since the net weight of products exported to [GEOGRAPHIC_D…" at bounding box center [349, 235] width 322 height 39
click at [342, 237] on textarea "Hello [PERSON_NAME], Since the net weight of products exported to [GEOGRAPHIC_D…" at bounding box center [349, 235] width 322 height 39
click at [381, 222] on textarea "Hello [PERSON_NAME], Since the net weight of products exported to [GEOGRAPHIC_D…" at bounding box center [349, 235] width 322 height 39
click at [379, 223] on textarea "Hello [PERSON_NAME], Since the net weight of products exported to [GEOGRAPHIC_D…" at bounding box center [349, 235] width 322 height 39
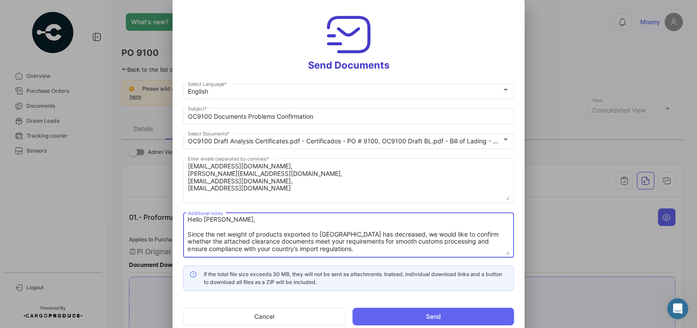
scroll to position [0, 0]
drag, startPoint x: 379, startPoint y: 223, endPoint x: 206, endPoint y: 238, distance: 173.9
click at [206, 238] on textarea "Hello [PERSON_NAME], Since the net weight of products exported to [GEOGRAPHIC_D…" at bounding box center [349, 235] width 322 height 39
click at [246, 240] on textarea "Hello [PERSON_NAME], Since the Chinese government required us. to show the net …" at bounding box center [349, 235] width 322 height 39
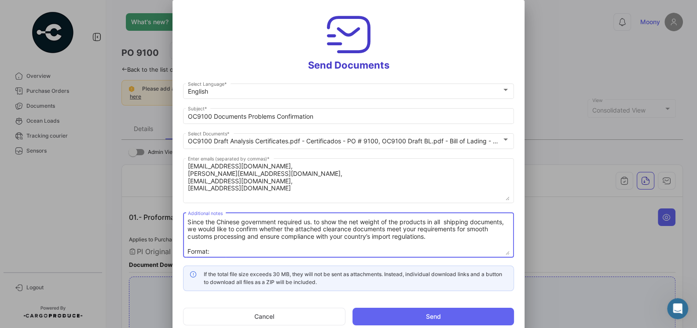
scroll to position [19, 0]
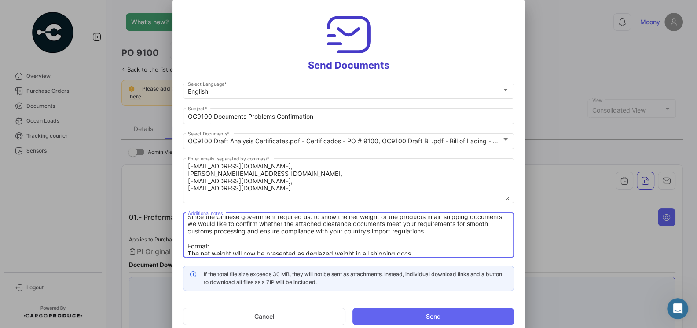
click at [324, 227] on textarea "Hello [PERSON_NAME], Since the Chinese government required us. to show the net …" at bounding box center [349, 235] width 322 height 39
click at [325, 226] on textarea "Hello [PERSON_NAME], Since the Chinese government required us. to show the net …" at bounding box center [349, 235] width 322 height 39
click at [388, 225] on textarea "Hello [PERSON_NAME], Since the Chinese government required us. to show the net …" at bounding box center [349, 235] width 322 height 39
click at [424, 236] on textarea "Hello [PERSON_NAME], Since the Chinese government required us. to show the net …" at bounding box center [349, 235] width 322 height 39
click at [433, 235] on textarea "Hello [PERSON_NAME], Since the Chinese government required us. to show the net …" at bounding box center [349, 235] width 322 height 39
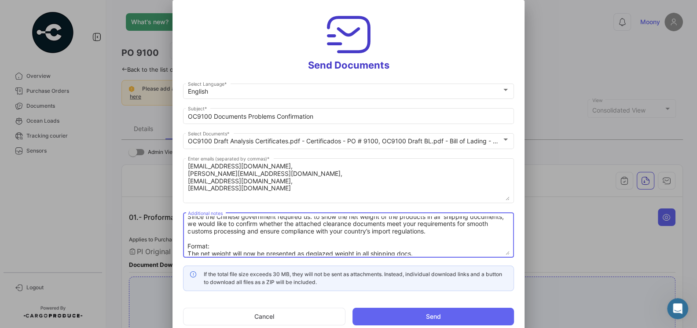
click at [433, 235] on textarea "Hello [PERSON_NAME], Since the Chinese government required us. to show the net …" at bounding box center [349, 235] width 322 height 39
click at [434, 234] on textarea "Hello [PERSON_NAME], Since the Chinese government required us. to show the net …" at bounding box center [349, 235] width 322 height 39
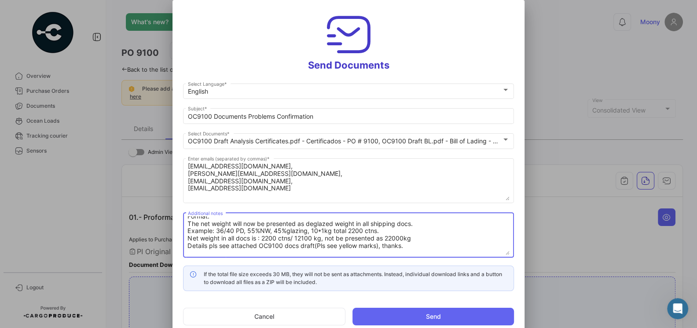
scroll to position [50, 0]
click at [251, 240] on textarea "Hello [PERSON_NAME], Since the Chinese government required us. to show the net …" at bounding box center [349, 235] width 322 height 39
click at [354, 242] on textarea "Hello [PERSON_NAME], Since the Chinese government required us. to show the net …" at bounding box center [349, 235] width 322 height 39
click at [359, 241] on textarea "Hello [PERSON_NAME], Since the Chinese government required us. to show the net …" at bounding box center [349, 235] width 322 height 39
click at [370, 246] on textarea "Hello [PERSON_NAME], Since the Chinese government required us. to show the net …" at bounding box center [349, 235] width 322 height 39
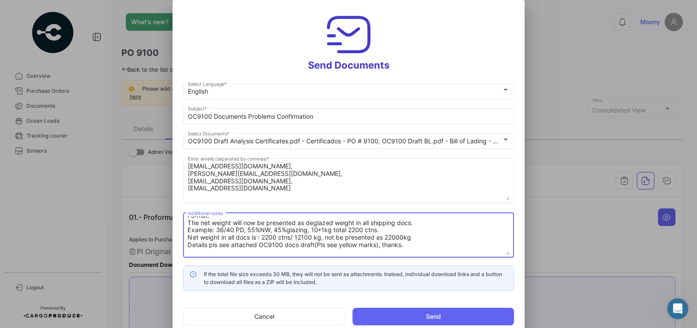
click at [413, 248] on textarea "Hello [PERSON_NAME], Since the Chinese government required us. to show the net …" at bounding box center [349, 235] width 322 height 39
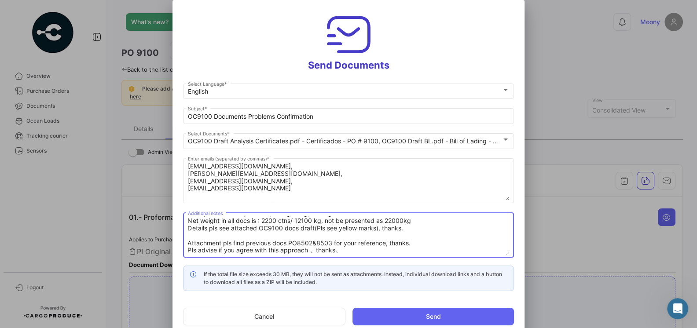
click at [278, 241] on textarea "Hello [PERSON_NAME], Since the Chinese government required us. to show the net …" at bounding box center [349, 235] width 322 height 39
click at [348, 242] on textarea "Hello [PERSON_NAME], Since the Chinese government required us. to show the net …" at bounding box center [349, 235] width 322 height 39
click at [413, 243] on textarea "Hello [PERSON_NAME], Since the Chinese government required us. to show the net …" at bounding box center [349, 235] width 322 height 39
drag, startPoint x: 413, startPoint y: 243, endPoint x: 191, endPoint y: 244, distance: 221.7
click at [191, 244] on textarea "Hello [PERSON_NAME], Since the Chinese government required us. to show the net …" at bounding box center [349, 235] width 322 height 39
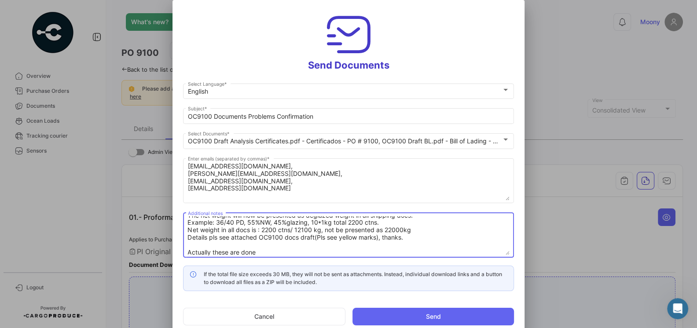
scroll to position [58, 0]
click at [267, 249] on textarea "Hello [PERSON_NAME], Since the Chinese government required us. to show the net …" at bounding box center [349, 235] width 322 height 39
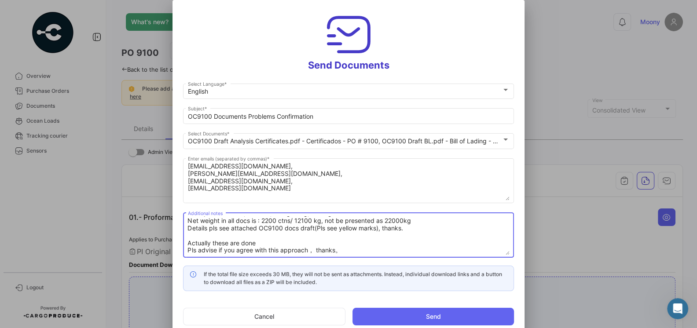
drag, startPoint x: 267, startPoint y: 249, endPoint x: 188, endPoint y: 241, distance: 79.9
click at [188, 241] on textarea "Hello [PERSON_NAME], Since the Chinese government required us. to show the net …" at bounding box center [349, 235] width 322 height 39
click at [344, 241] on textarea "Hello [PERSON_NAME], Since the Chinese government required us. to show the net …" at bounding box center [349, 235] width 322 height 39
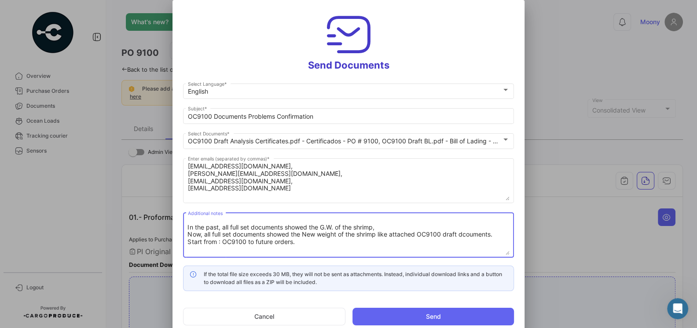
scroll to position [96, 0]
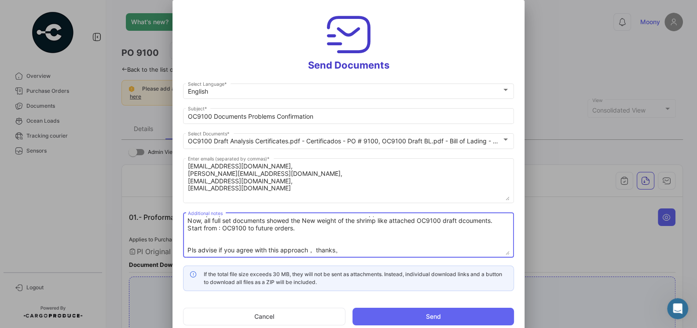
click at [322, 234] on textarea "Hello [PERSON_NAME], Since the Chinese government required us. to show the net …" at bounding box center [349, 235] width 322 height 39
click at [318, 230] on textarea "Hello [PERSON_NAME], Since the Chinese government required us. to show the net …" at bounding box center [349, 235] width 322 height 39
click at [277, 236] on textarea "Hello [PERSON_NAME], Since the Chinese government required us. to show the net …" at bounding box center [349, 235] width 322 height 39
click at [390, 238] on textarea "Hello [PERSON_NAME], Since the Chinese government required us. to show the net …" at bounding box center [349, 235] width 322 height 39
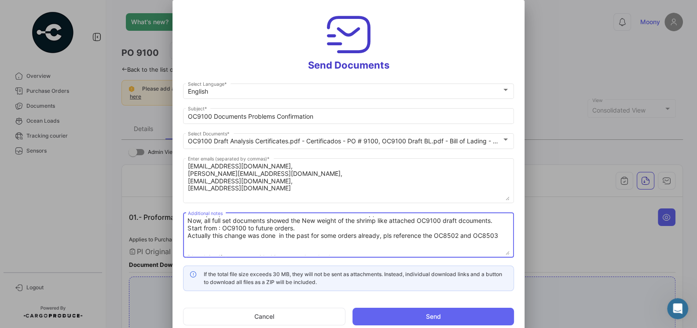
click at [503, 240] on textarea "Hello [PERSON_NAME], Since the Chinese government required us. to show the net …" at bounding box center [349, 235] width 322 height 39
click at [502, 237] on textarea "Hello [PERSON_NAME], Since the Chinese government required us. to show the net …" at bounding box center [349, 235] width 322 height 39
click at [375, 248] on textarea "Additional notes" at bounding box center [349, 235] width 322 height 39
click at [335, 230] on textarea "Additional notes" at bounding box center [349, 235] width 322 height 39
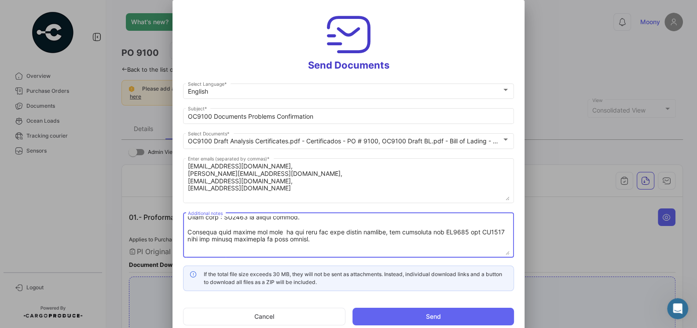
scroll to position [118, 0]
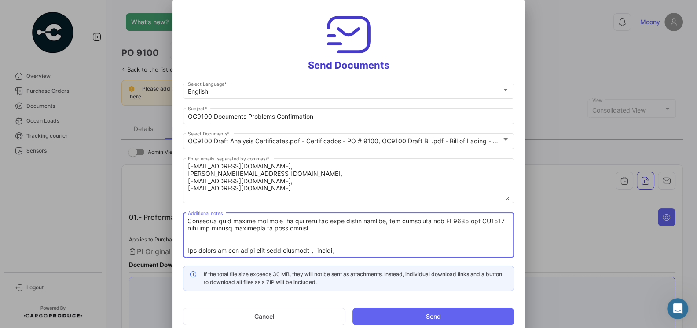
click at [347, 250] on textarea "Additional notes" at bounding box center [349, 235] width 322 height 39
click at [325, 231] on textarea "Additional notes" at bounding box center [349, 235] width 322 height 39
click at [351, 251] on textarea "Additional notes" at bounding box center [349, 235] width 322 height 39
click at [317, 251] on textarea "Additional notes" at bounding box center [349, 235] width 322 height 39
click at [316, 254] on textarea "Additional notes" at bounding box center [349, 235] width 322 height 39
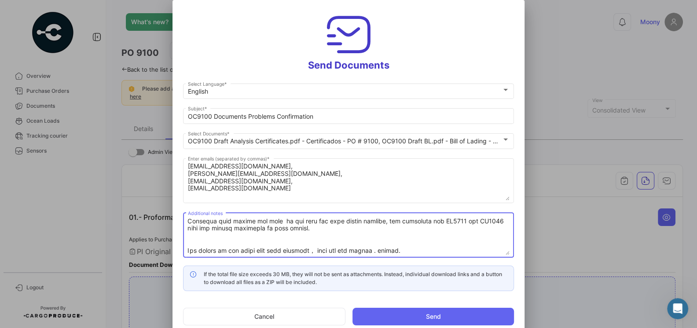
click at [317, 250] on textarea "Additional notes" at bounding box center [349, 235] width 322 height 39
click at [301, 239] on textarea "Additional notes" at bounding box center [349, 235] width 322 height 39
click at [404, 247] on textarea "Additional notes" at bounding box center [349, 235] width 322 height 39
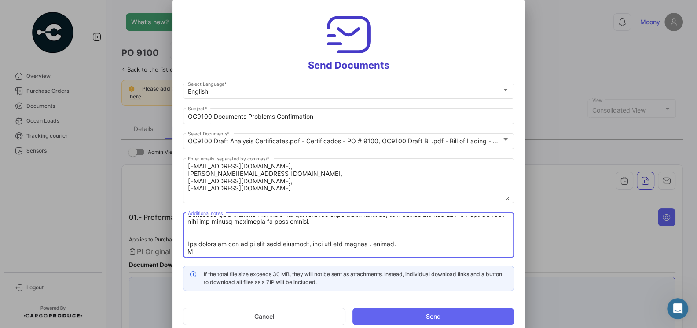
click at [357, 242] on textarea "Additional notes" at bounding box center [349, 235] width 322 height 39
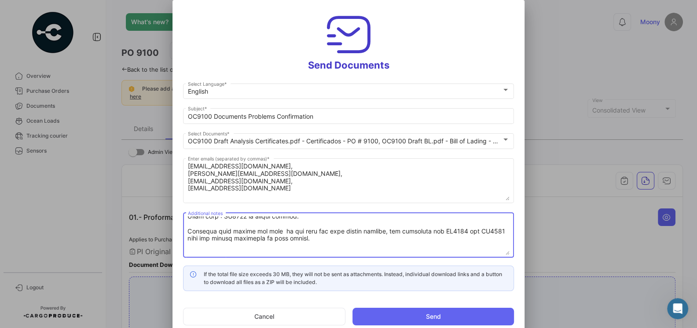
scroll to position [125, 0]
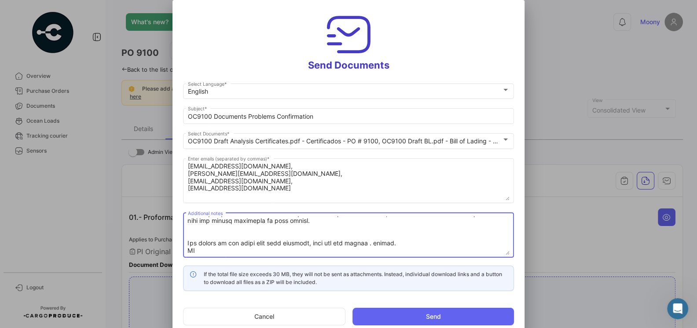
click at [253, 246] on textarea "Additional notes" at bounding box center [349, 235] width 322 height 39
click at [279, 237] on textarea "Additional notes" at bounding box center [349, 235] width 322 height 39
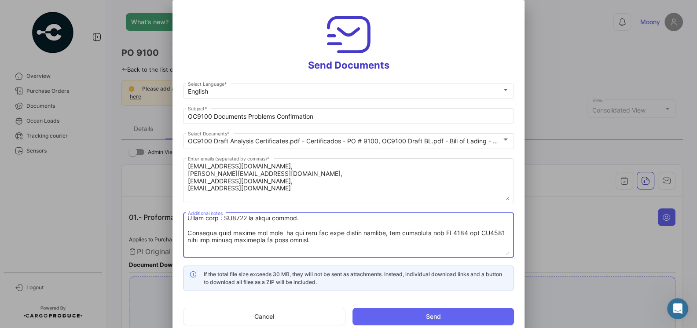
scroll to position [103, 0]
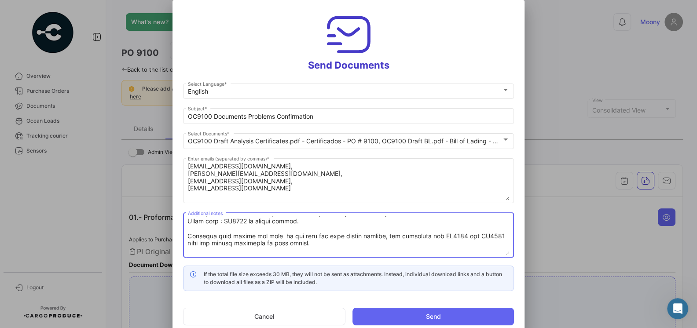
click at [279, 240] on textarea "Additional notes" at bounding box center [349, 235] width 322 height 39
click at [300, 244] on textarea "Additional notes" at bounding box center [349, 235] width 322 height 39
click at [319, 237] on textarea "Additional notes" at bounding box center [349, 235] width 322 height 39
click at [348, 235] on textarea "Additional notes" at bounding box center [349, 235] width 322 height 39
click at [309, 245] on textarea "Additional notes" at bounding box center [349, 235] width 322 height 39
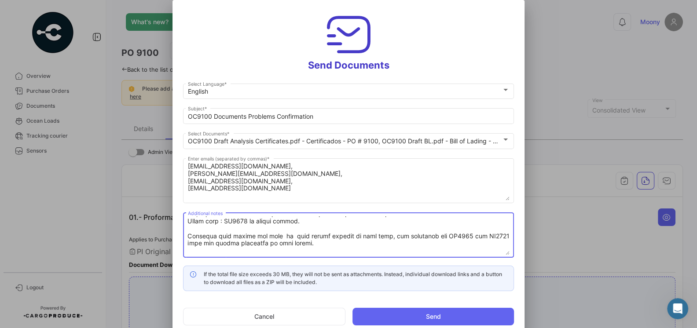
click at [381, 237] on textarea "Additional notes" at bounding box center [349, 235] width 322 height 39
click at [344, 240] on textarea "Additional notes" at bounding box center [349, 235] width 322 height 39
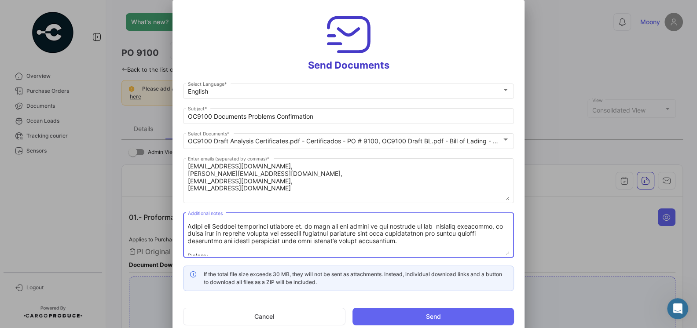
scroll to position [10, 0]
click at [314, 227] on textarea "Additional notes" at bounding box center [349, 235] width 322 height 39
click at [350, 227] on textarea "Additional notes" at bounding box center [349, 235] width 322 height 39
click at [330, 237] on textarea "Additional notes" at bounding box center [349, 235] width 322 height 39
click at [318, 241] on textarea "Additional notes" at bounding box center [349, 235] width 322 height 39
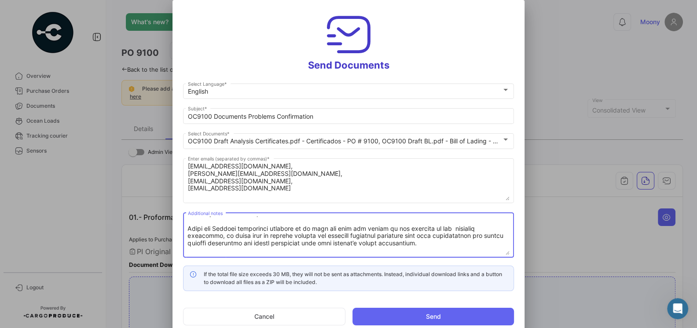
scroll to position [0, 0]
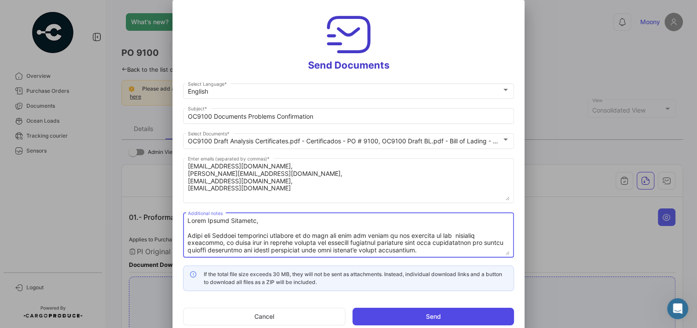
type textarea "Lorem Ipsumd Sitametc, Adipi eli Seddoei temporinci utlabore et do magn ali eni…"
click at [404, 317] on button "Send" at bounding box center [432, 317] width 161 height 18
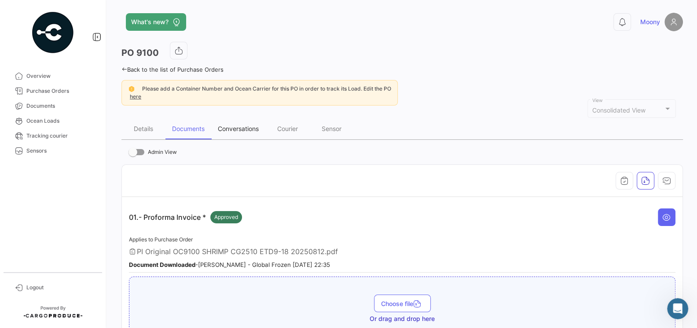
click at [249, 125] on div "Conversations" at bounding box center [238, 128] width 41 height 7
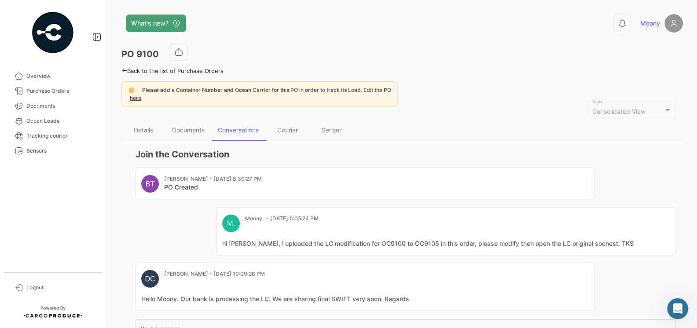
scroll to position [100, 0]
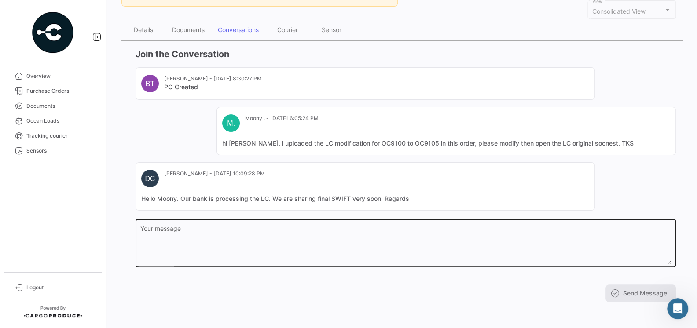
click at [264, 227] on textarea "Your message" at bounding box center [405, 245] width 531 height 39
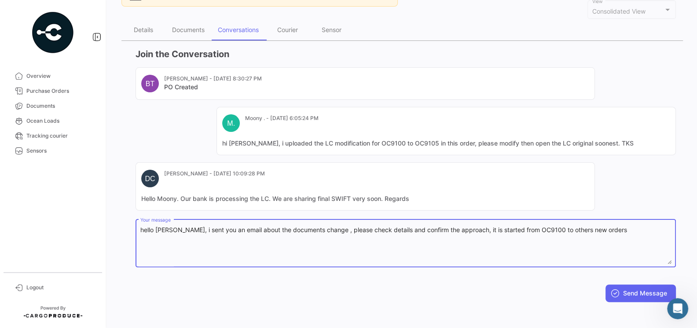
click at [595, 229] on textarea "hello [PERSON_NAME], i sent you an email about the documents change , please ch…" at bounding box center [405, 245] width 531 height 39
click at [650, 232] on textarea "hello [PERSON_NAME], i sent you an email about the documents change , please ch…" at bounding box center [405, 245] width 531 height 39
type textarea "hello [PERSON_NAME], i sent you an email about the documents change , please ch…"
click at [636, 289] on button "Send Message" at bounding box center [640, 294] width 70 height 18
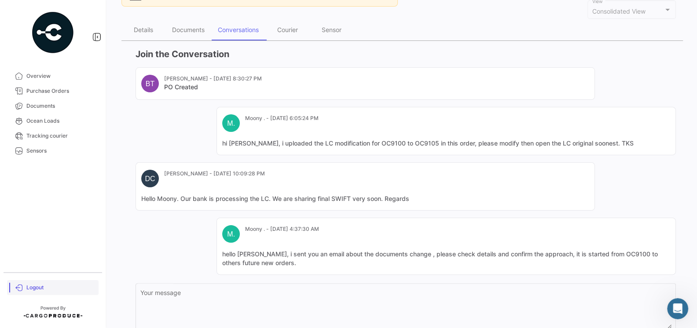
click at [26, 293] on link "Logout" at bounding box center [52, 287] width 91 height 15
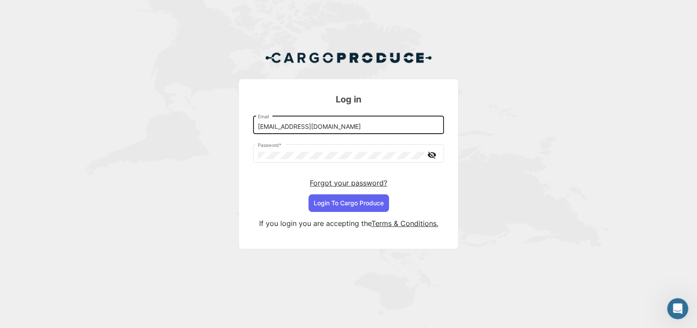
click at [376, 125] on input "[EMAIL_ADDRESS][DOMAIN_NAME]" at bounding box center [349, 126] width 182 height 7
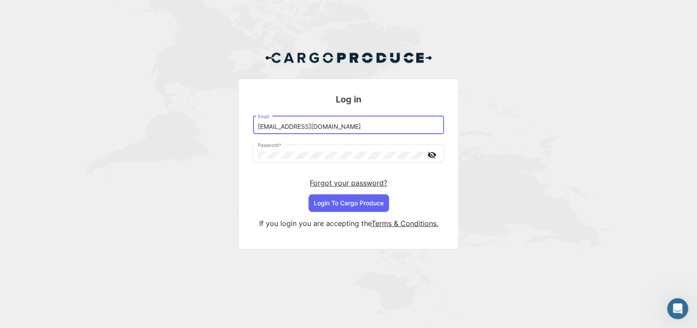
type input "[EMAIL_ADDRESS][DOMAIN_NAME]"
click at [377, 205] on button "Login To Cargo Produce" at bounding box center [348, 203] width 80 height 18
